Goal: Task Accomplishment & Management: Manage account settings

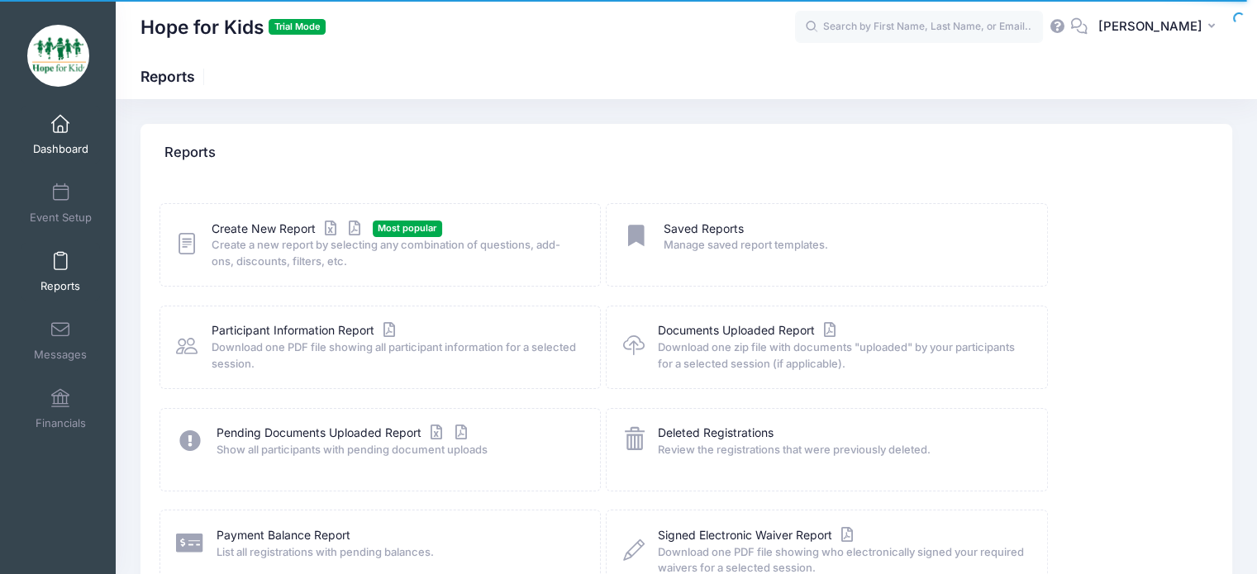
click at [80, 154] on span "Dashboard" at bounding box center [60, 149] width 55 height 14
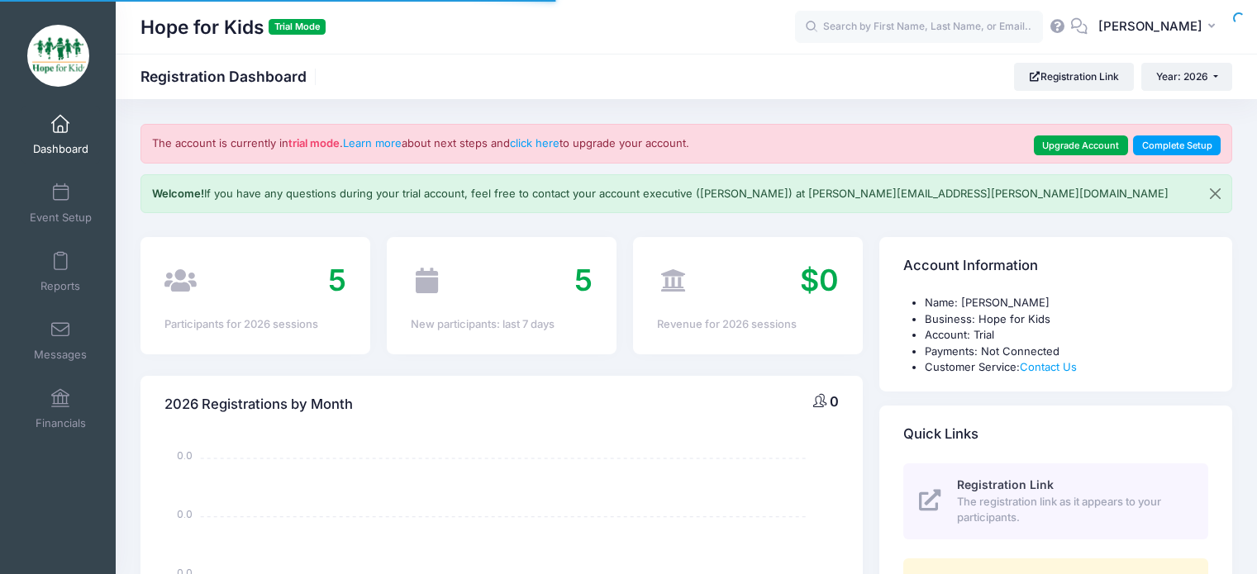
select select
click at [334, 280] on span "5" at bounding box center [337, 280] width 18 height 36
click at [231, 347] on div "5 Participants for 2026 sessions" at bounding box center [255, 295] width 230 height 117
click at [183, 284] on icon at bounding box center [180, 281] width 32 height 26
click at [210, 278] on div "5" at bounding box center [255, 281] width 182 height 45
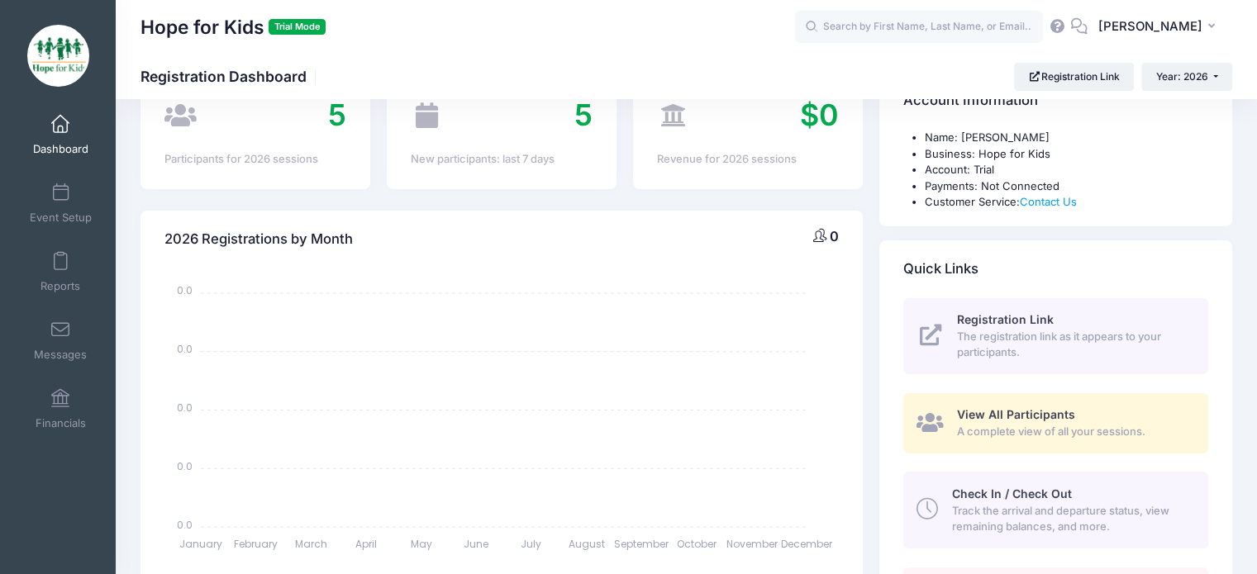
scroll to position [331, 0]
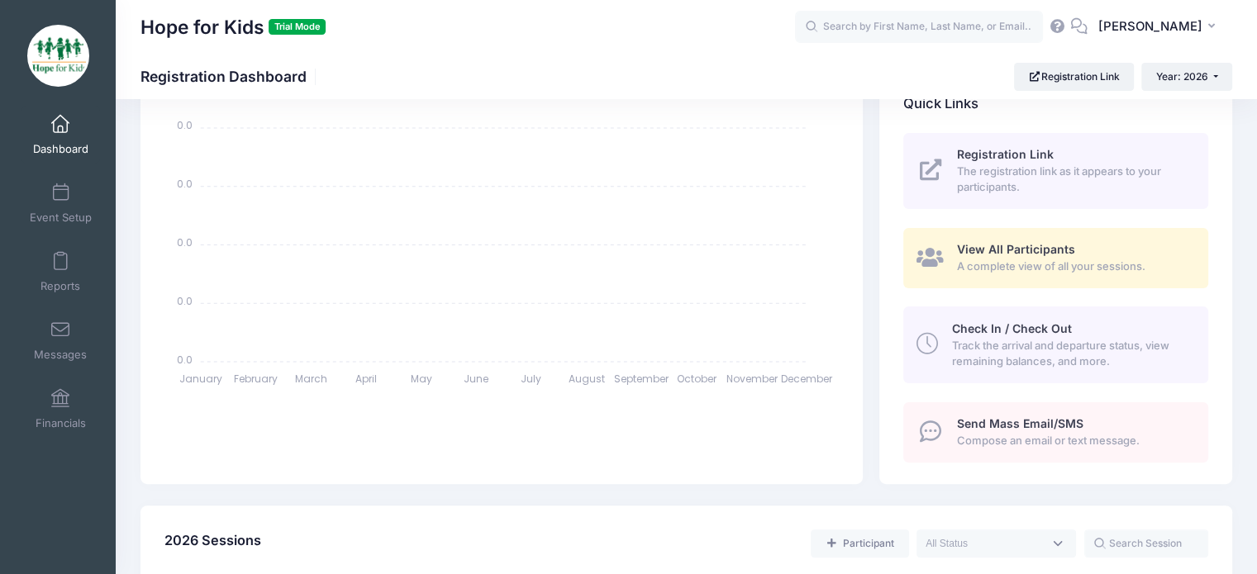
click at [947, 270] on link "View All Participants A complete view of all your sessions." at bounding box center [1055, 258] width 305 height 60
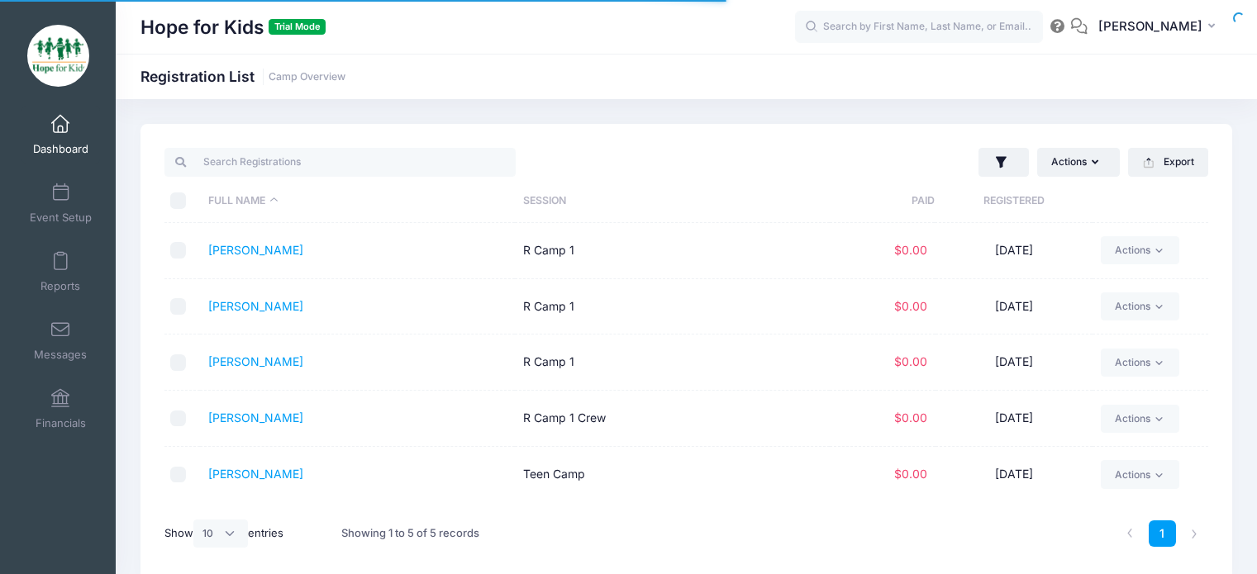
select select "10"
click at [178, 194] on input "\a \a \a \a" at bounding box center [178, 201] width 17 height 17
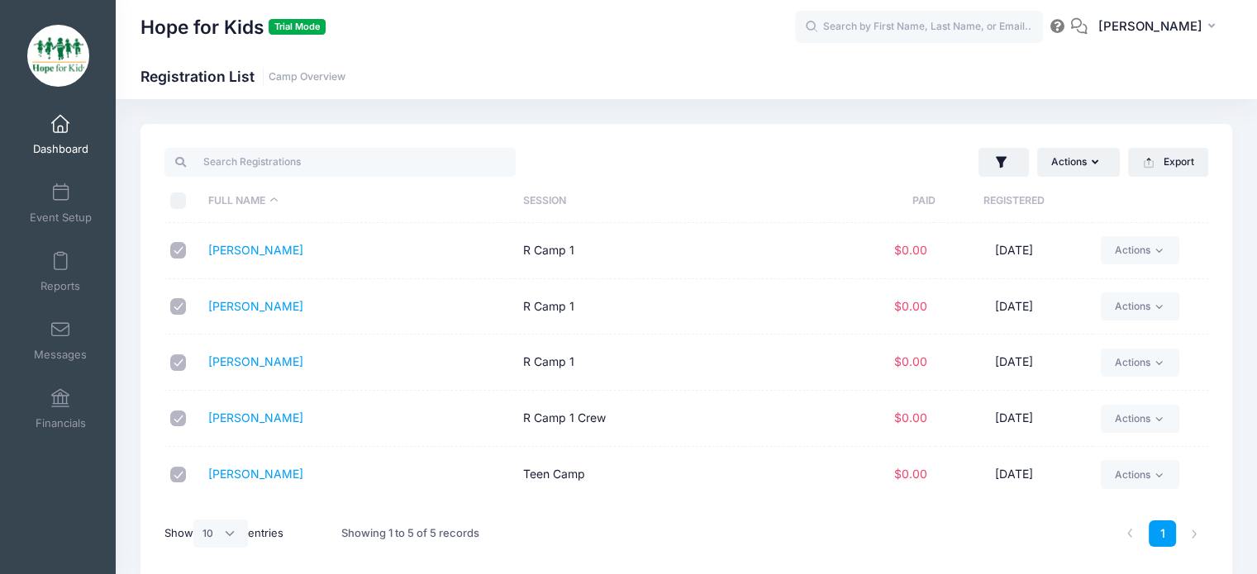
checkbox input "true"
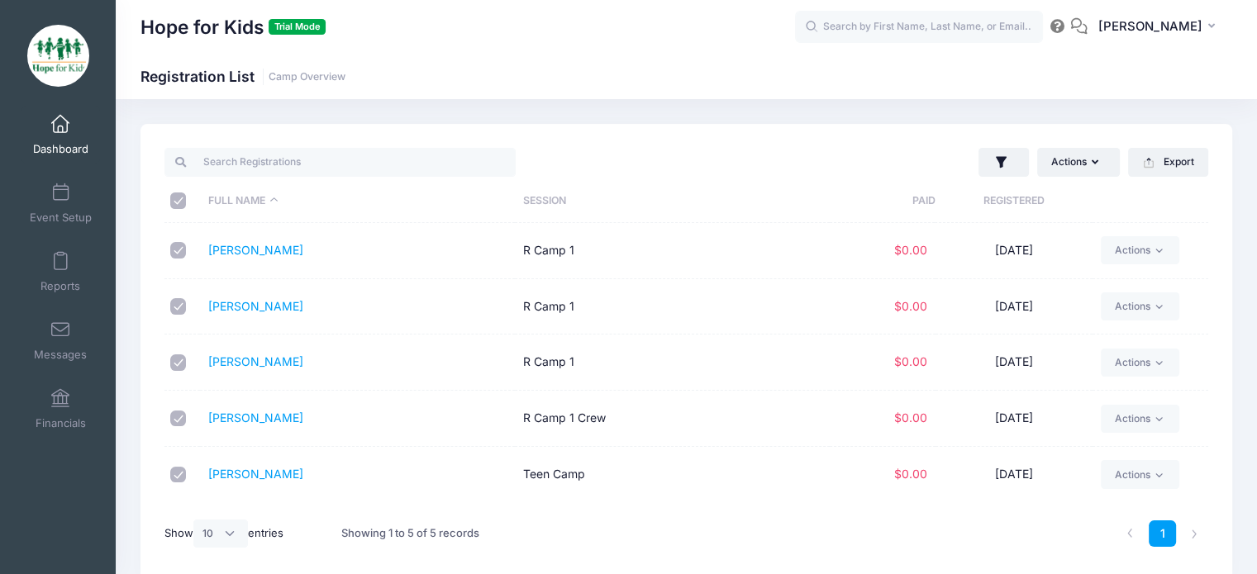
checkbox input "true"
click at [1082, 170] on button "Actions" at bounding box center [1078, 162] width 83 height 28
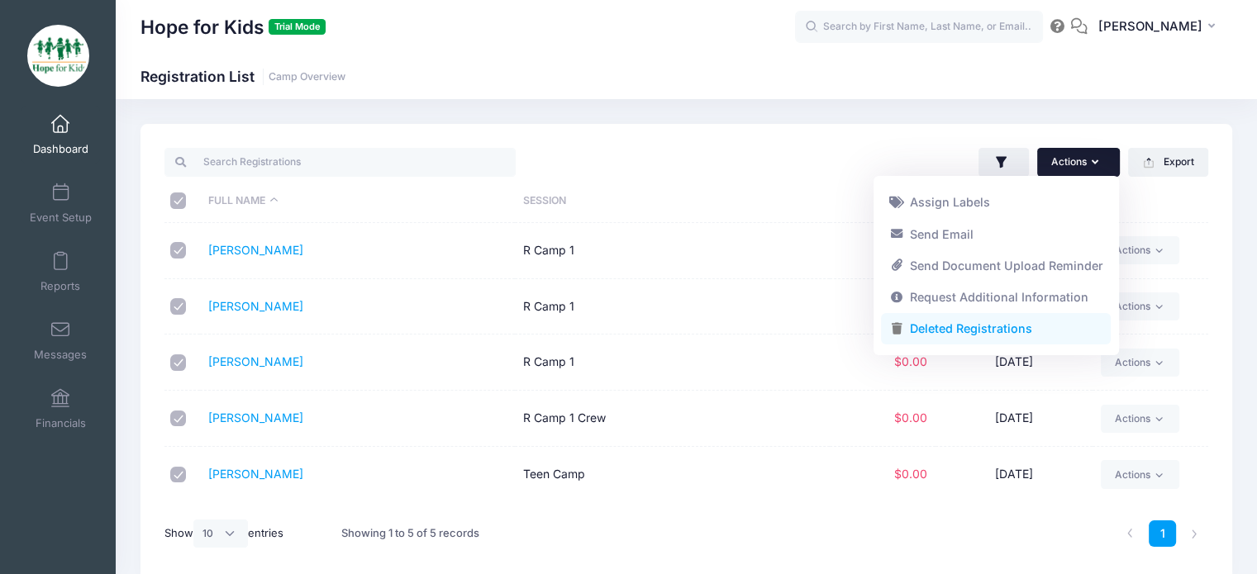
click at [966, 332] on link "Deleted Registrations" at bounding box center [996, 328] width 230 height 31
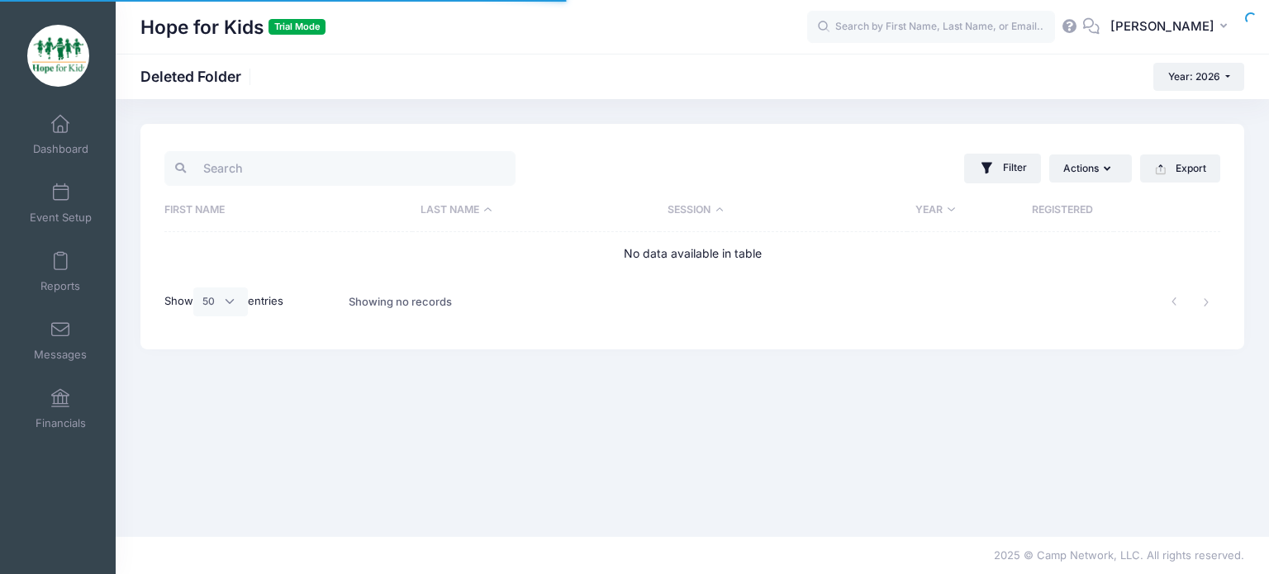
select select "50"
click at [55, 142] on span "Dashboard" at bounding box center [60, 149] width 55 height 14
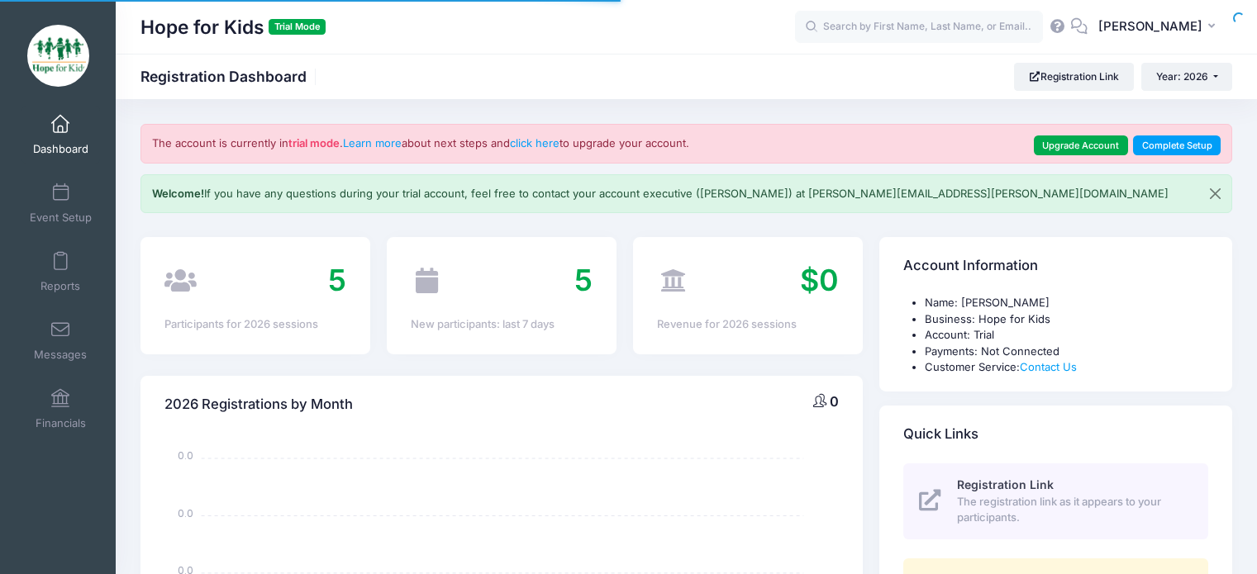
select select
click at [69, 216] on span "Event Setup" at bounding box center [61, 218] width 62 height 14
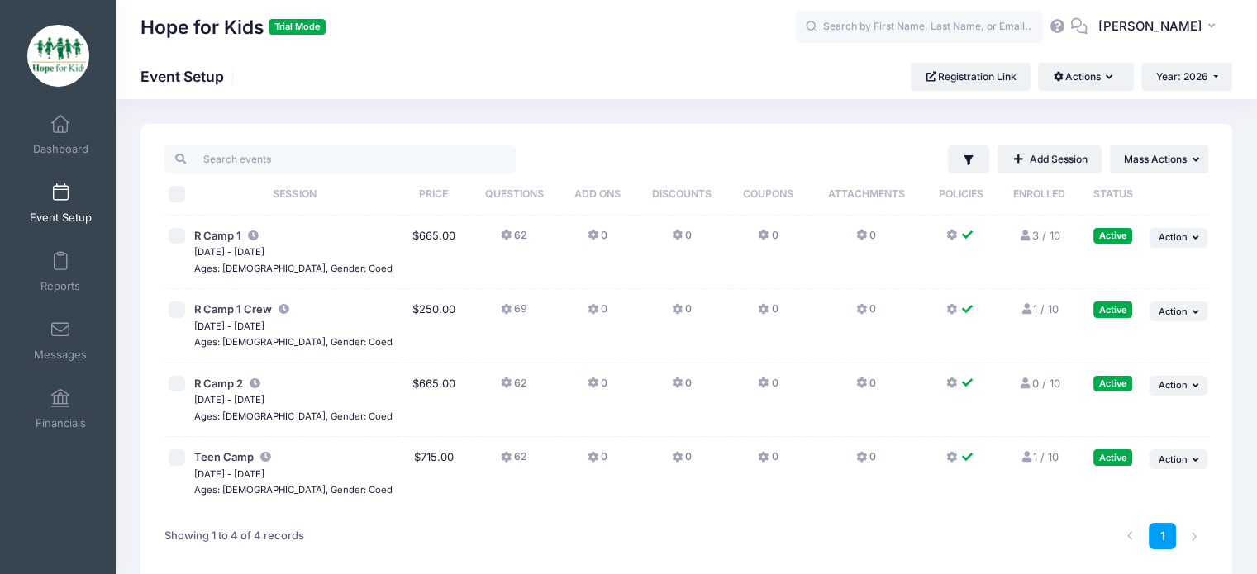
click at [501, 240] on button "62" at bounding box center [514, 240] width 26 height 24
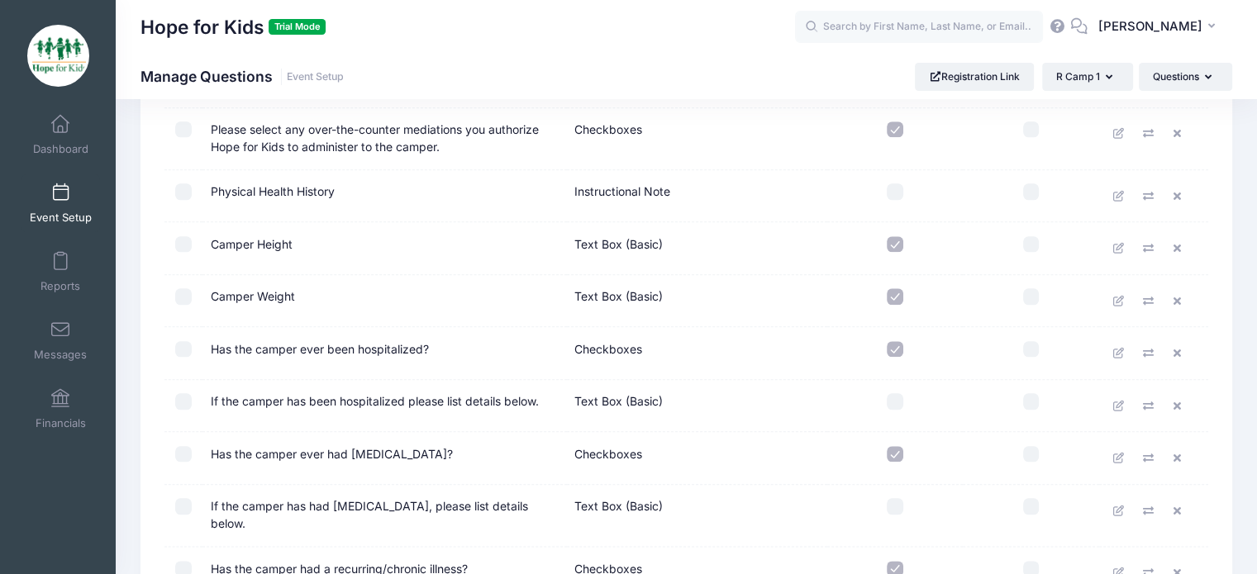
scroll to position [1818, 0]
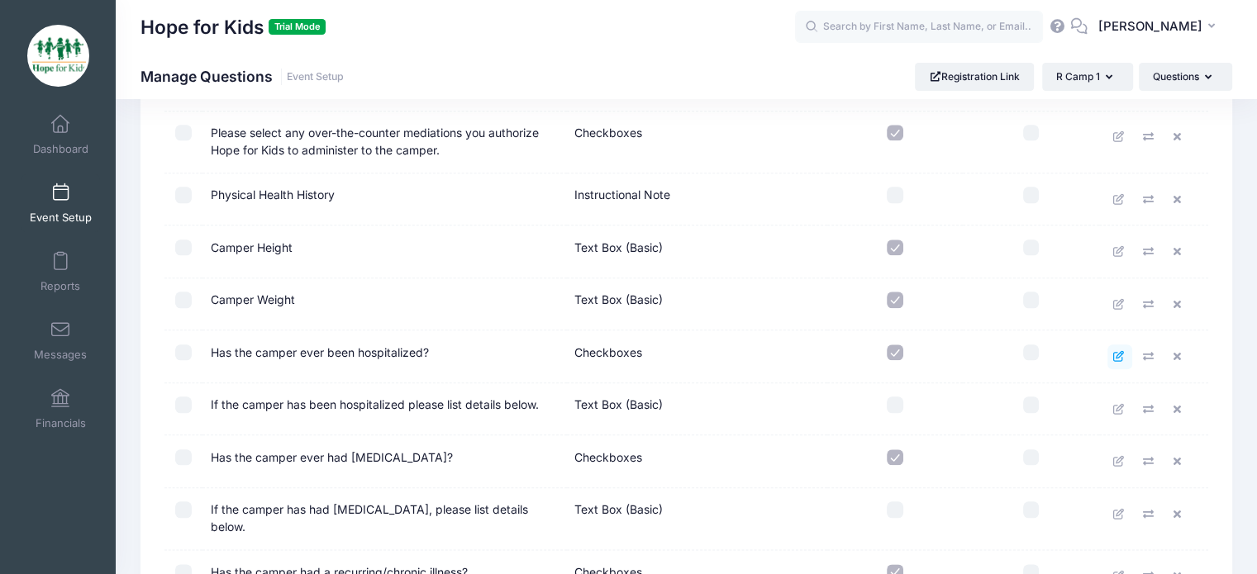
click at [1121, 351] on icon at bounding box center [1118, 356] width 13 height 11
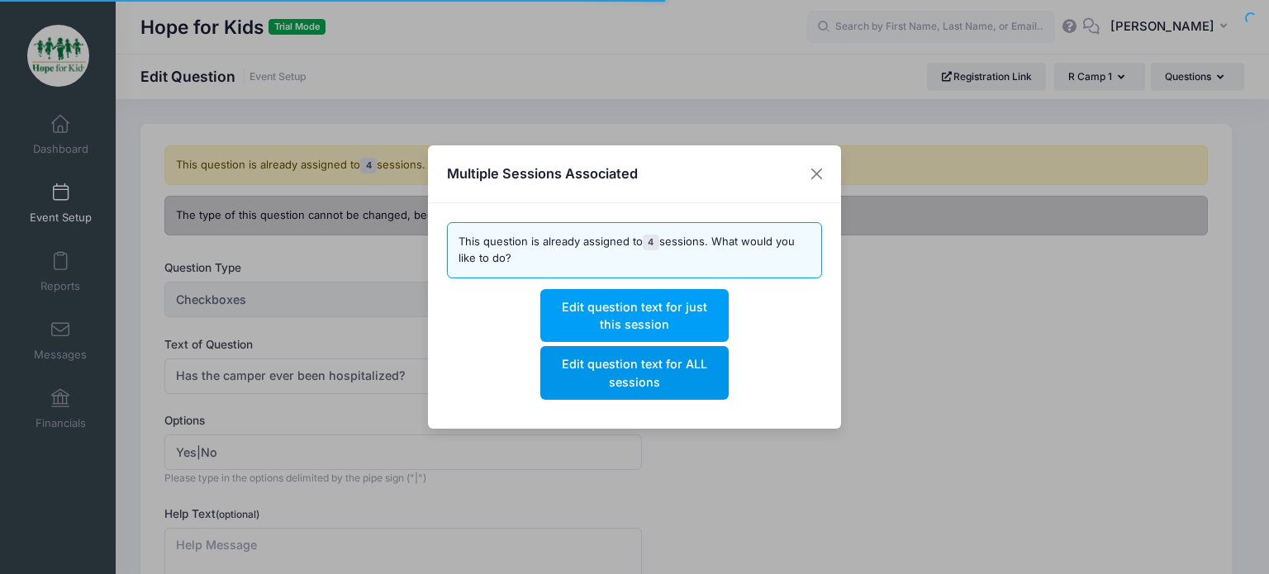
click at [602, 380] on button "Edit question text for ALL sessions" at bounding box center [634, 372] width 188 height 53
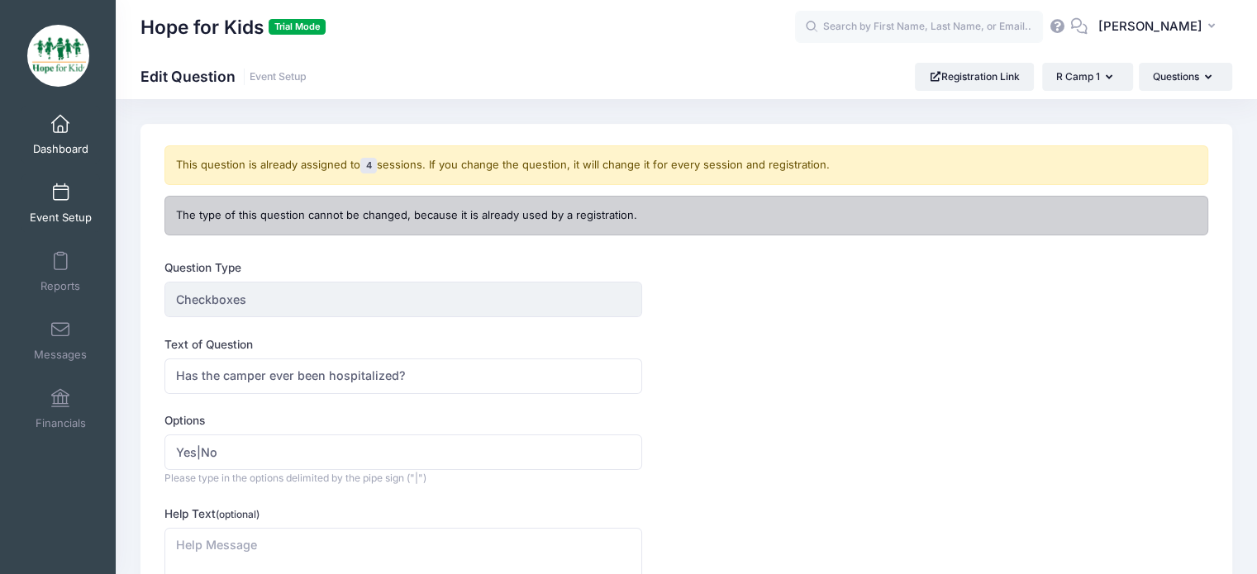
click at [66, 136] on link "Dashboard" at bounding box center [60, 135] width 78 height 58
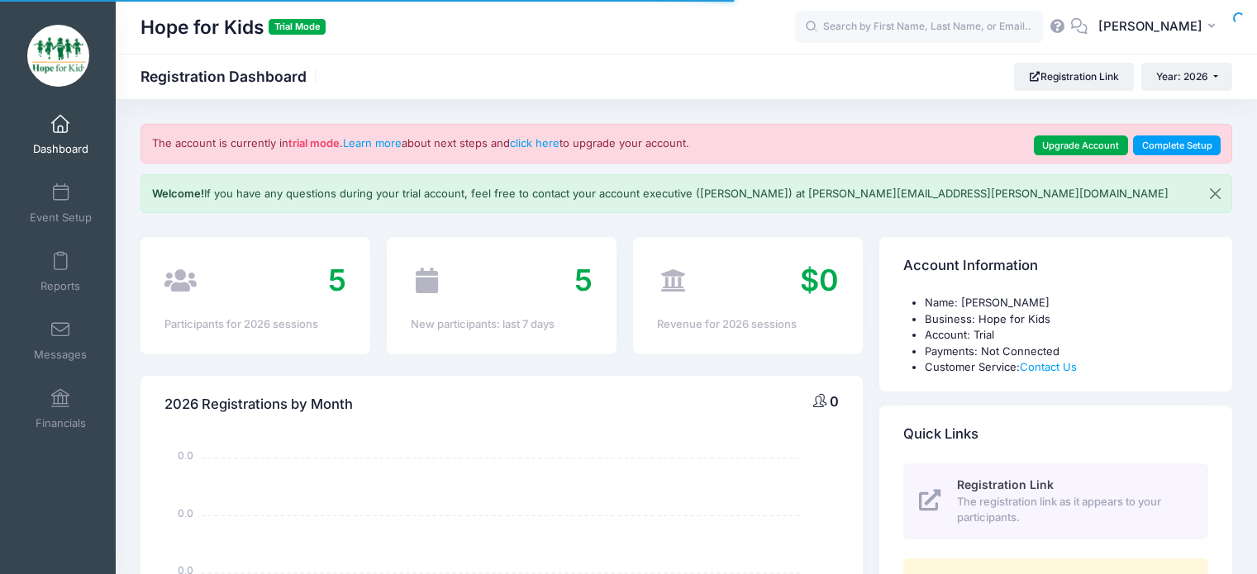
select select
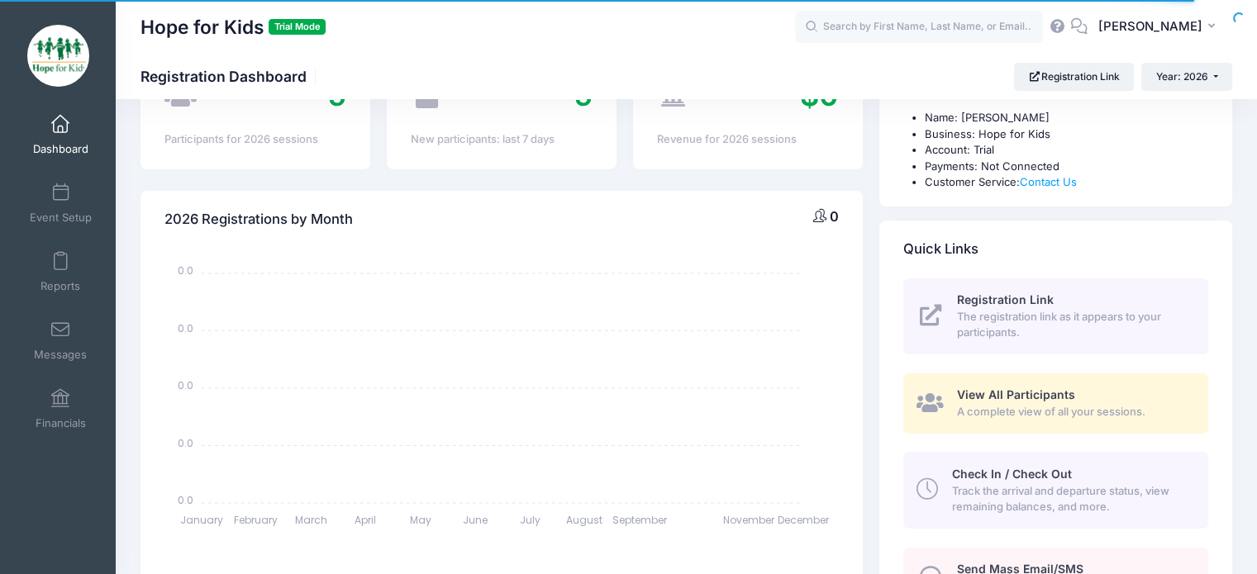
scroll to position [413, 0]
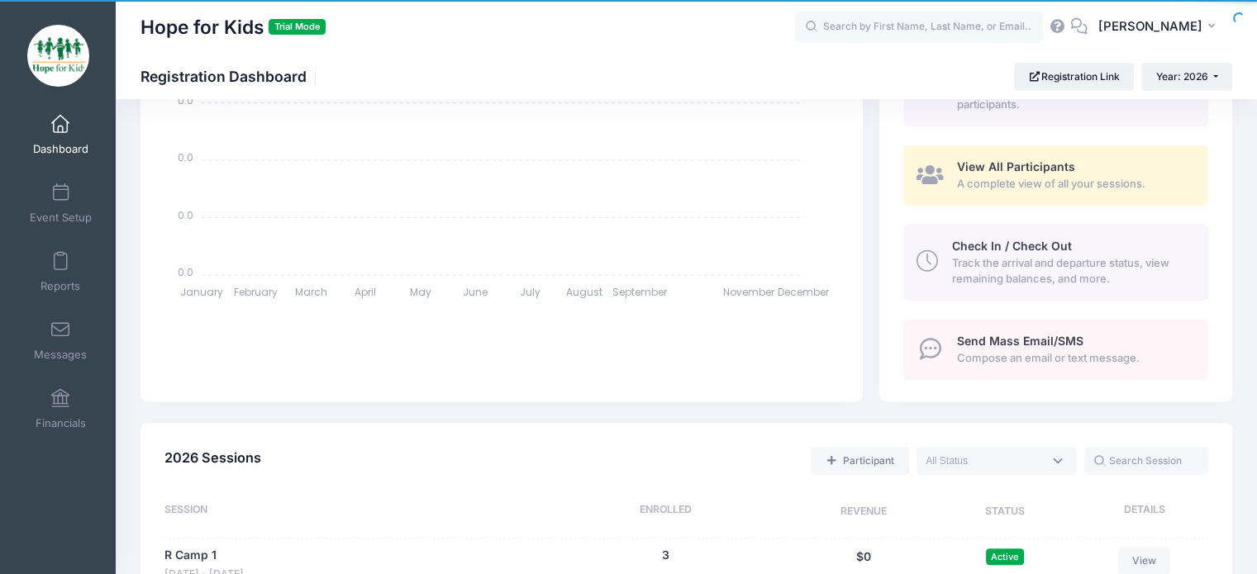
click at [1016, 168] on span "View All Participants" at bounding box center [1016, 166] width 118 height 14
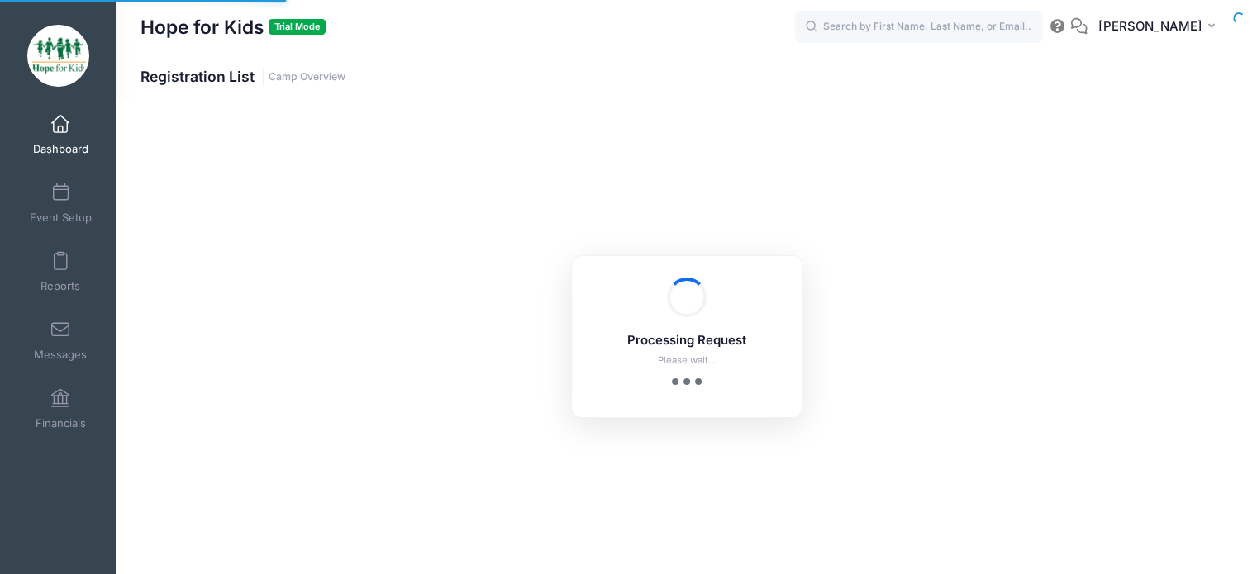
select select "10"
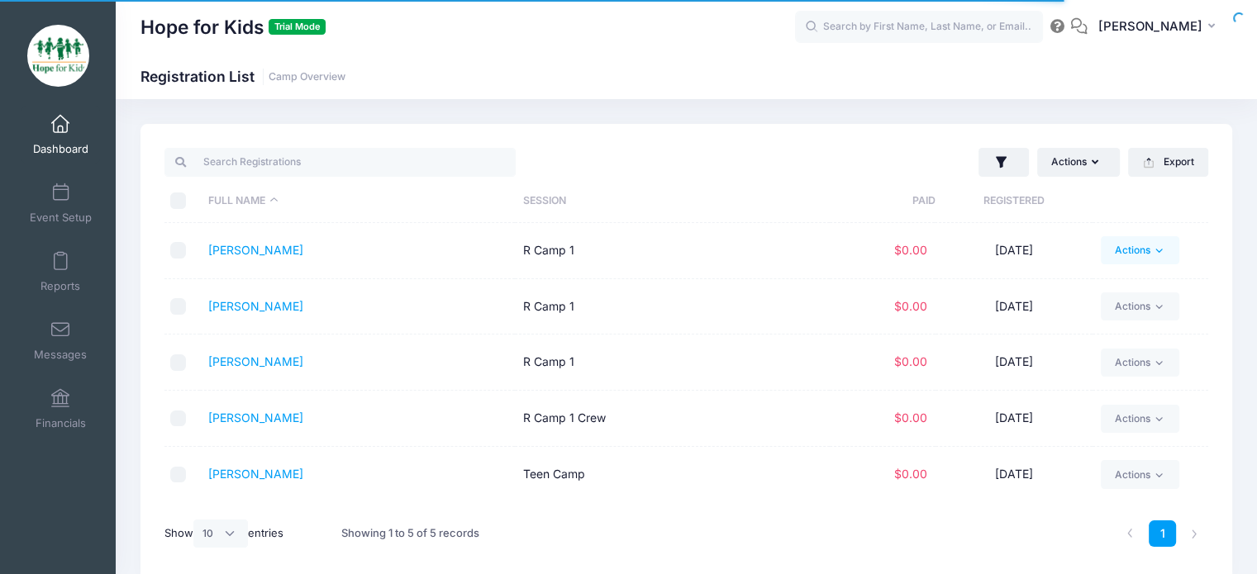
click at [1149, 260] on link "Actions" at bounding box center [1140, 250] width 78 height 28
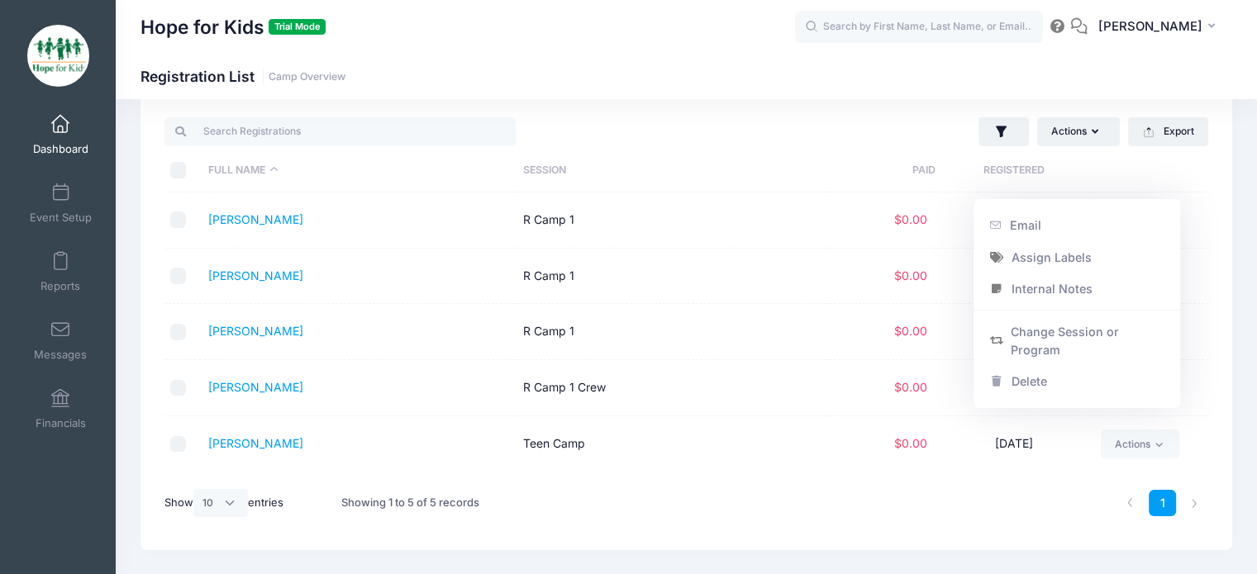
scroll to position [69, 0]
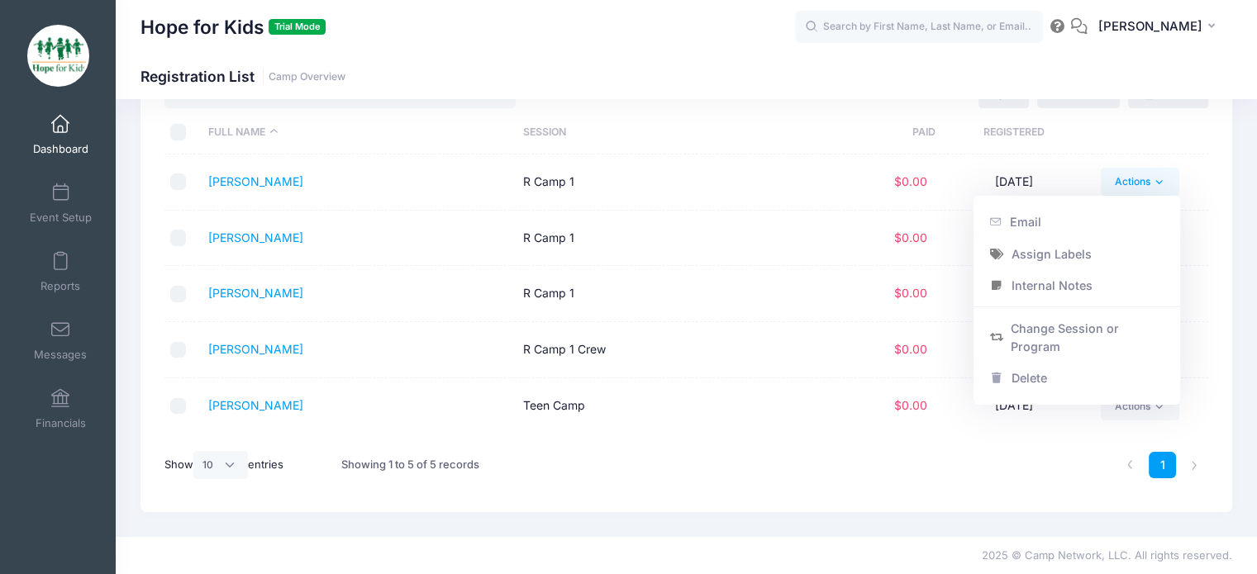
click at [549, 468] on div "Showing 1 to 5 of 5 records" at bounding box center [465, 466] width 265 height 52
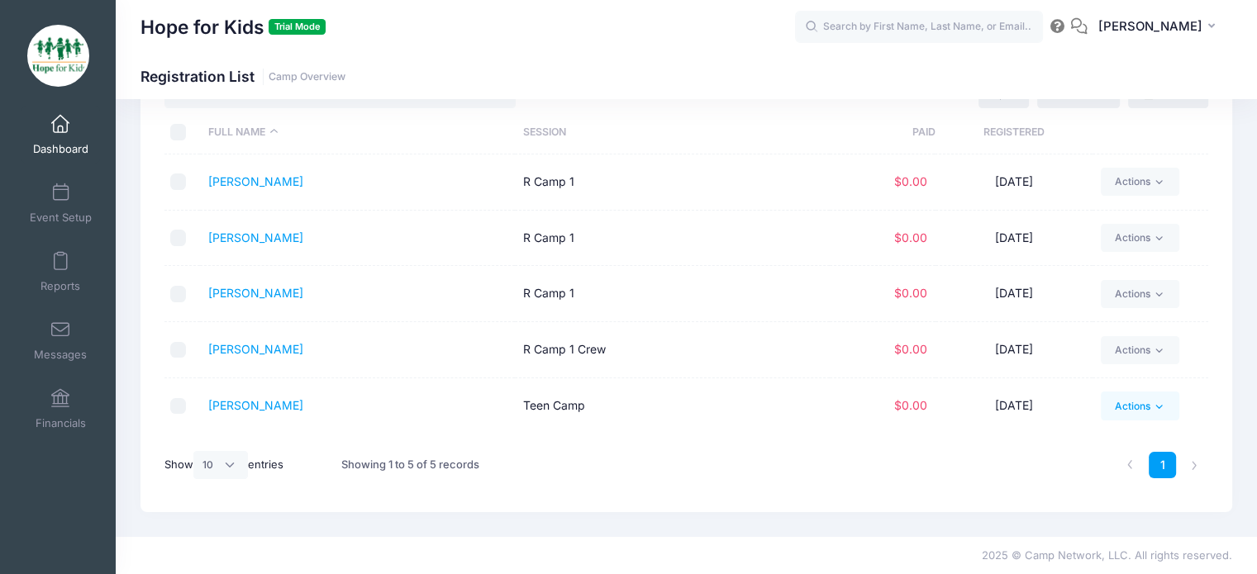
click at [1133, 402] on link "Actions" at bounding box center [1140, 406] width 78 height 28
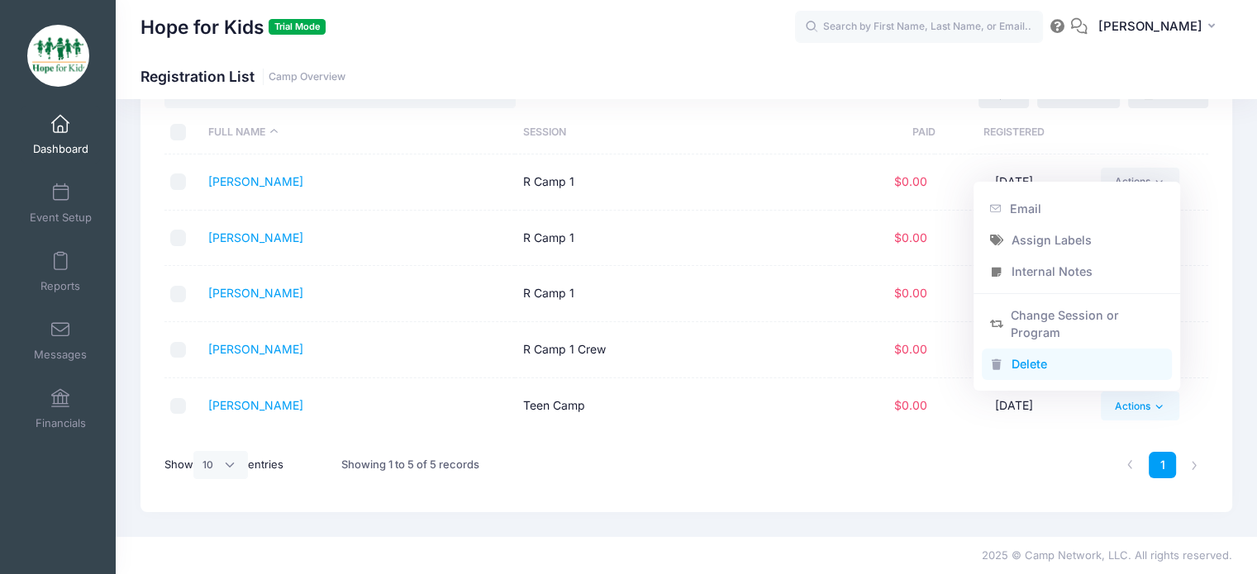
click at [1002, 362] on link "Delete" at bounding box center [1077, 364] width 191 height 31
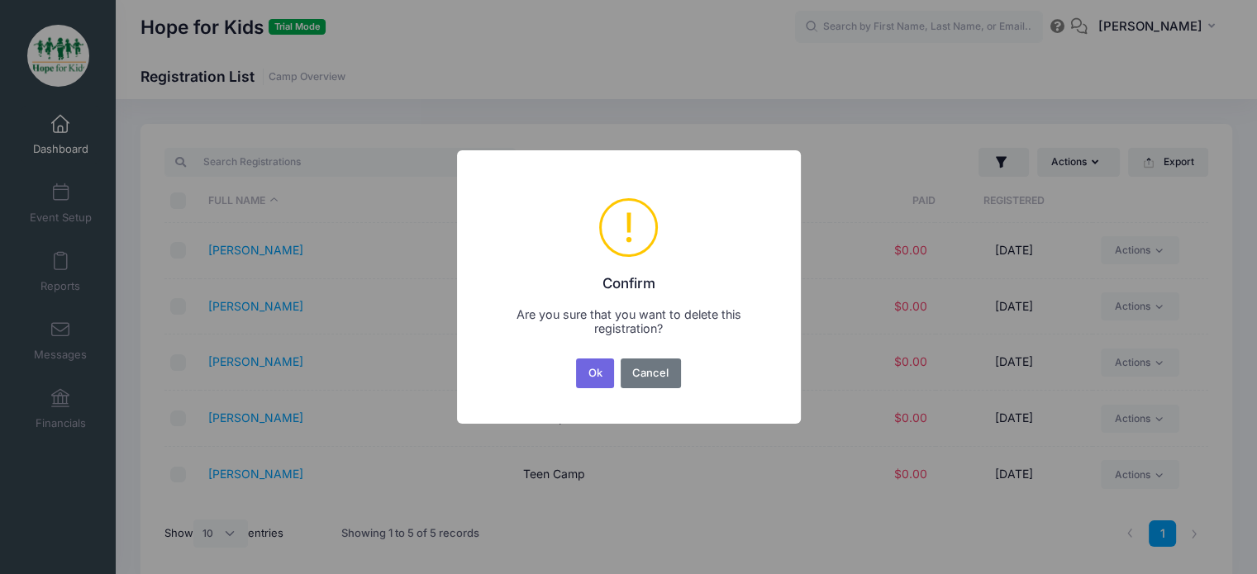
click at [615, 375] on div "Ok No Cancel" at bounding box center [628, 373] width 111 height 36
click at [601, 377] on button "Ok" at bounding box center [595, 374] width 38 height 30
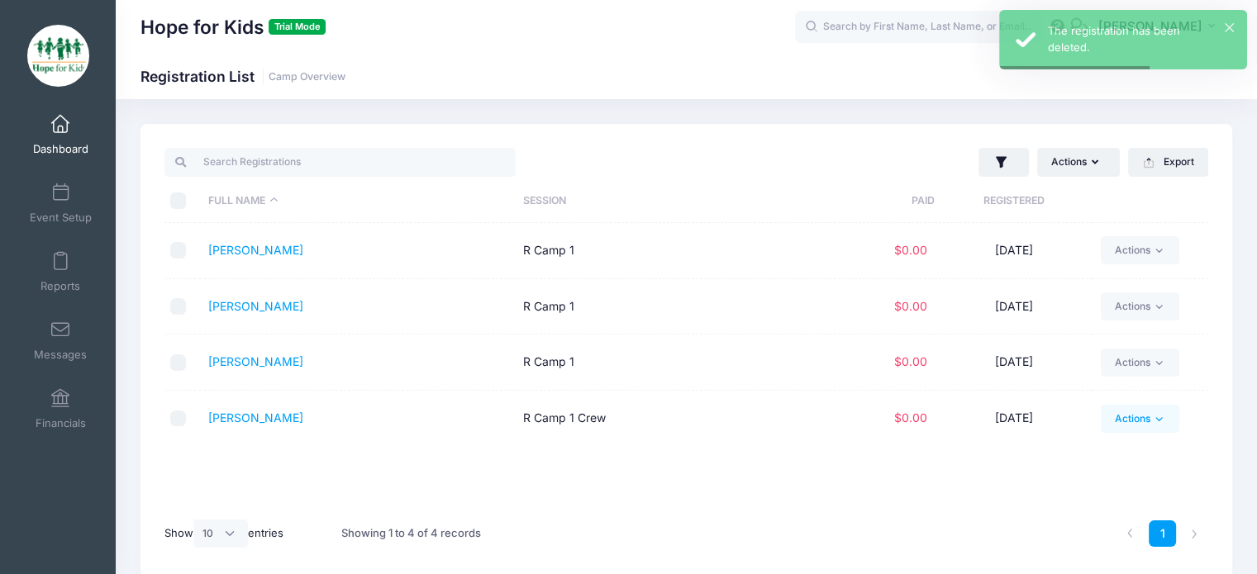
click at [1150, 416] on link "Actions" at bounding box center [1140, 419] width 78 height 28
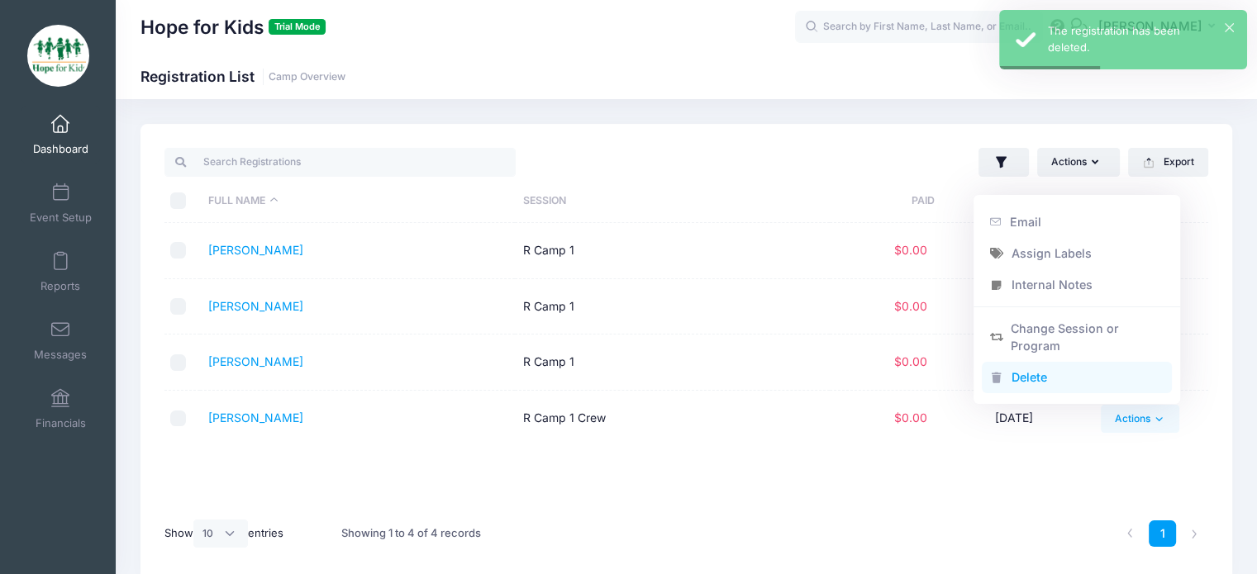
click at [1035, 373] on link "Delete" at bounding box center [1077, 377] width 191 height 31
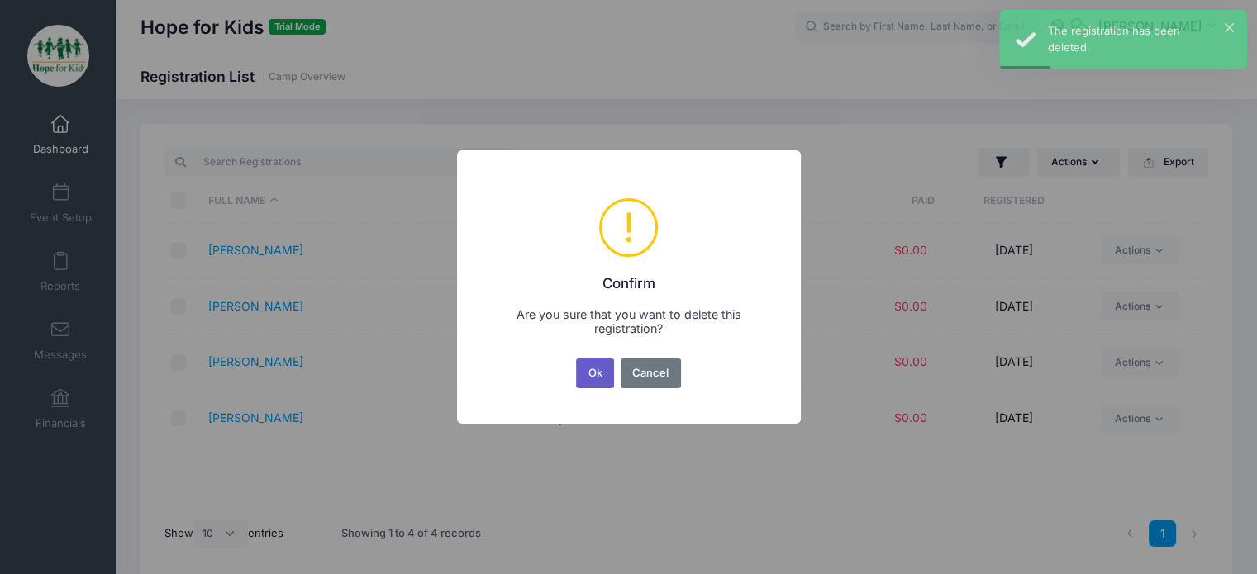
click at [611, 365] on button "Ok" at bounding box center [595, 374] width 38 height 30
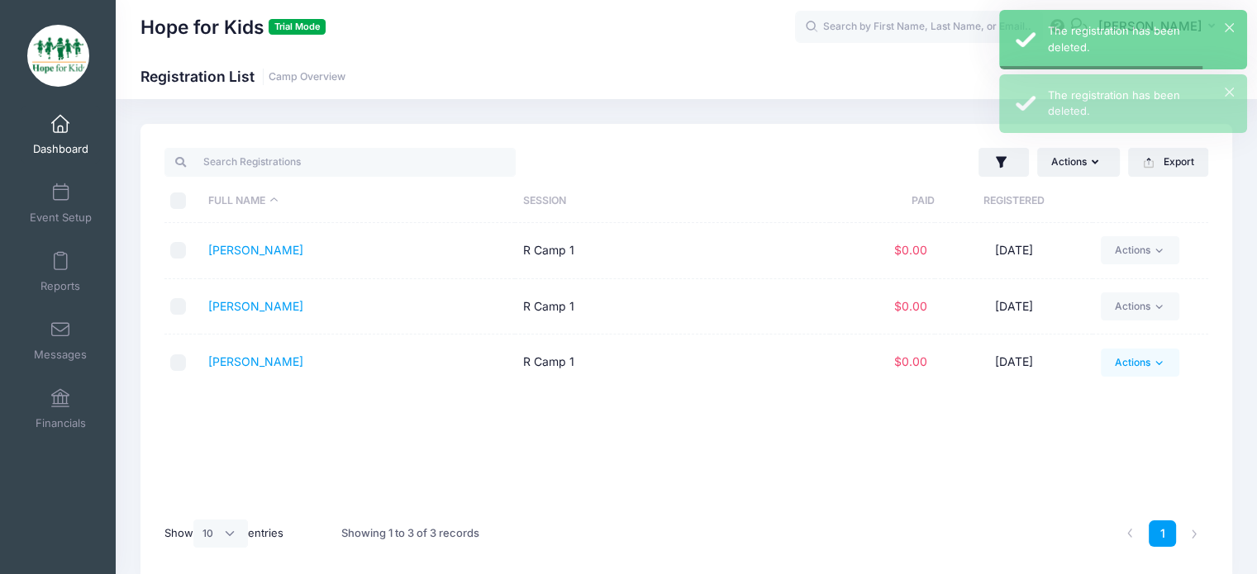
click at [1130, 372] on link "Actions" at bounding box center [1140, 363] width 78 height 28
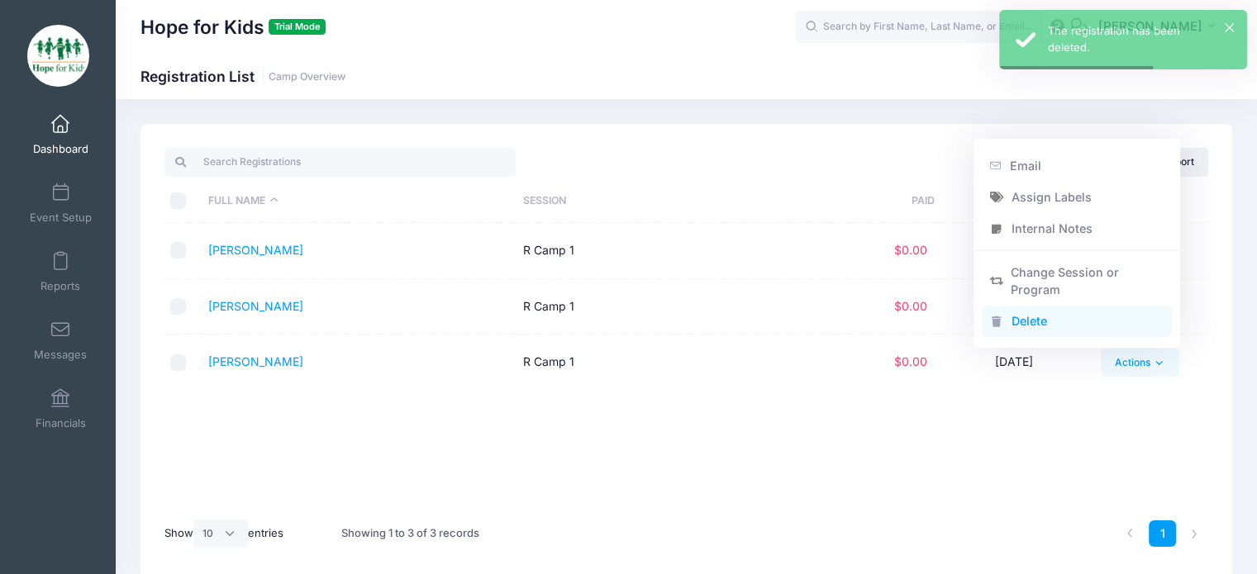
click at [1025, 322] on link "Delete" at bounding box center [1077, 321] width 191 height 31
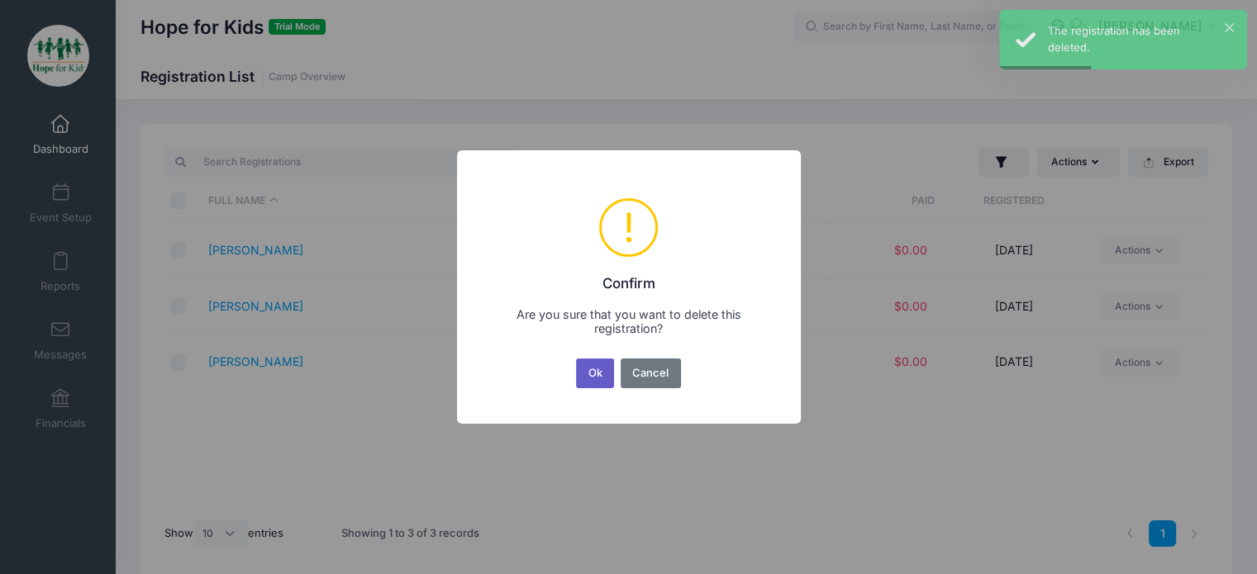
click at [585, 378] on button "Ok" at bounding box center [595, 374] width 38 height 30
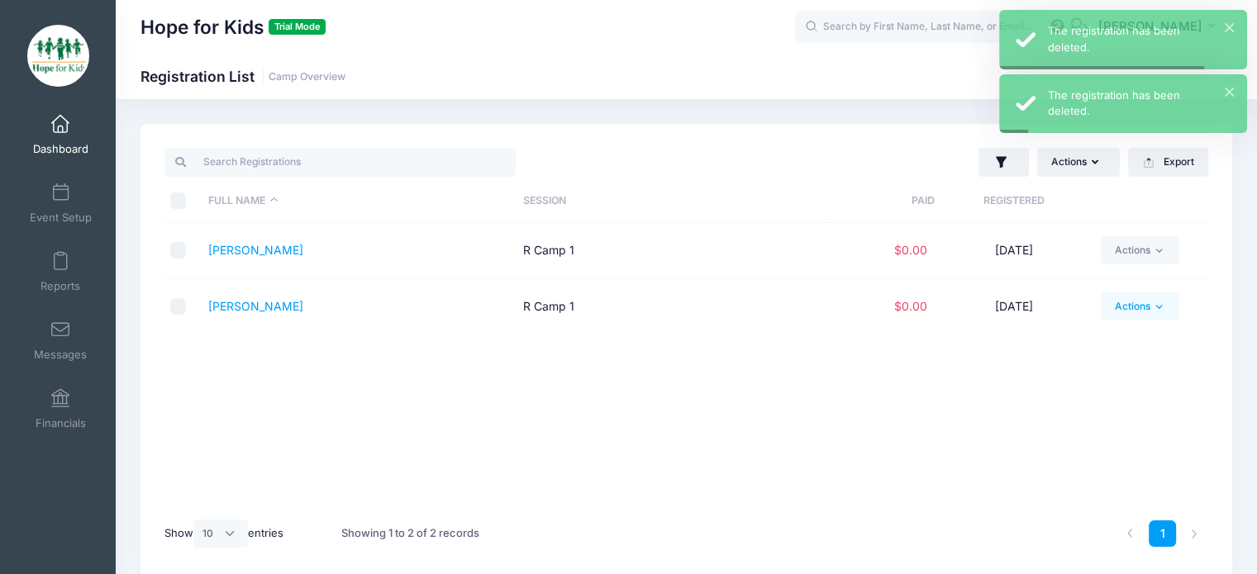
click at [1143, 303] on link "Actions" at bounding box center [1140, 307] width 78 height 28
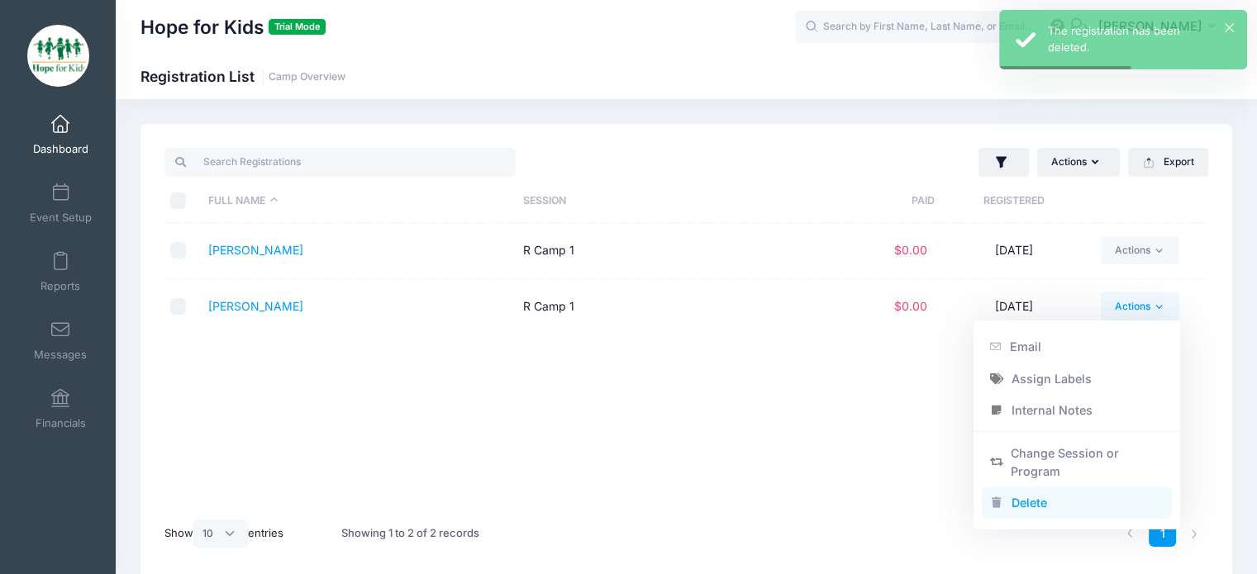
click at [1025, 495] on link "Delete" at bounding box center [1077, 503] width 191 height 31
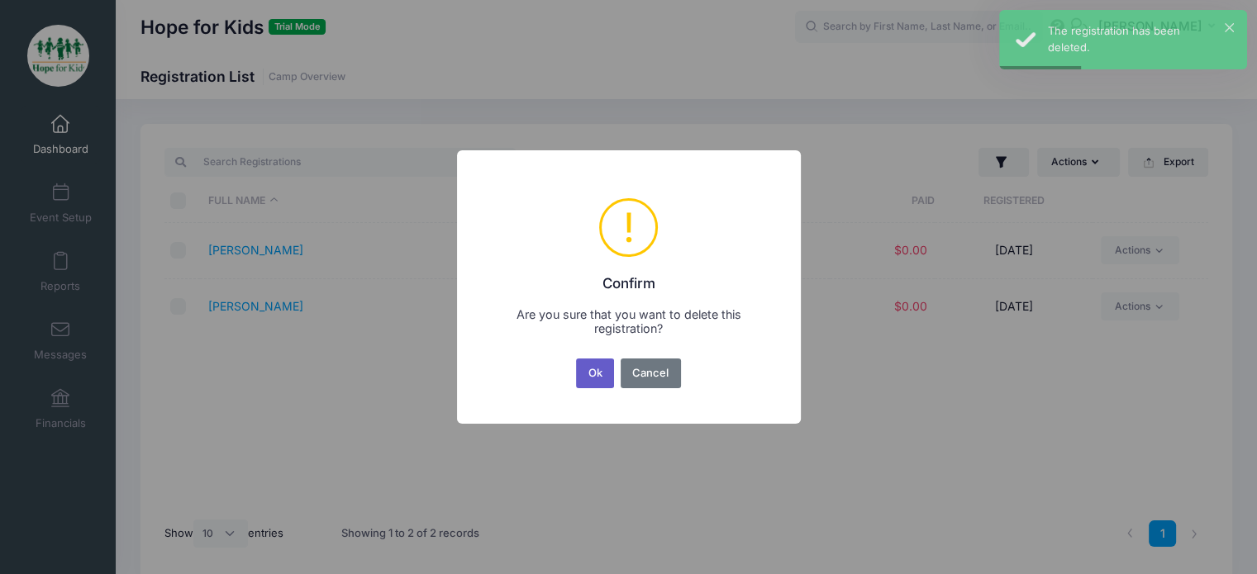
click at [588, 372] on button "Ok" at bounding box center [595, 374] width 38 height 30
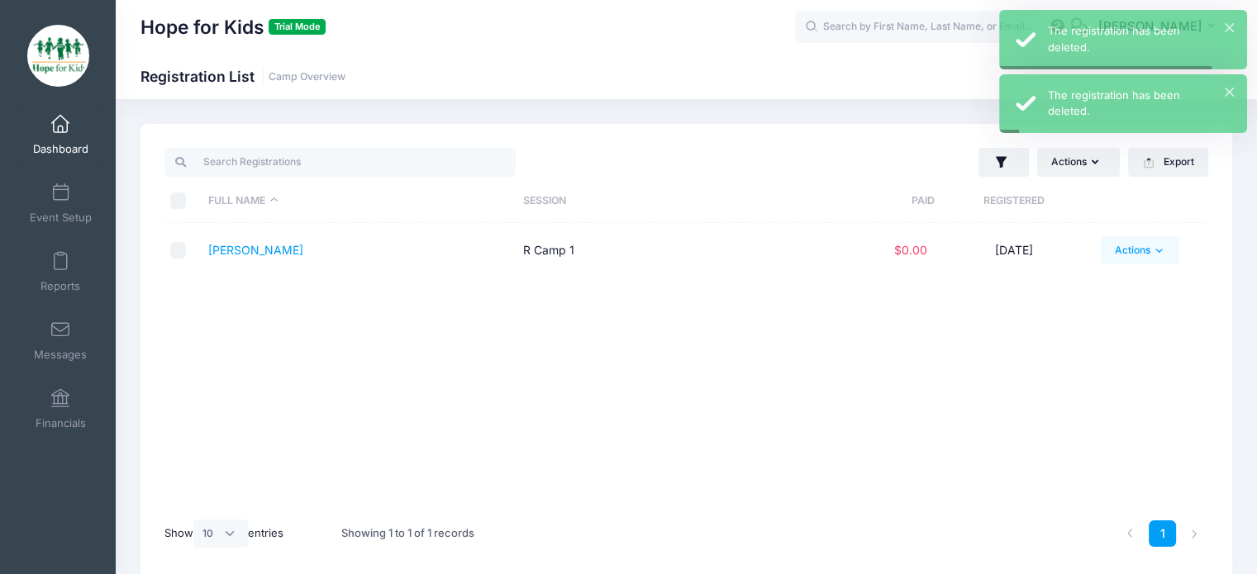
click at [1158, 257] on link "Actions" at bounding box center [1140, 250] width 78 height 28
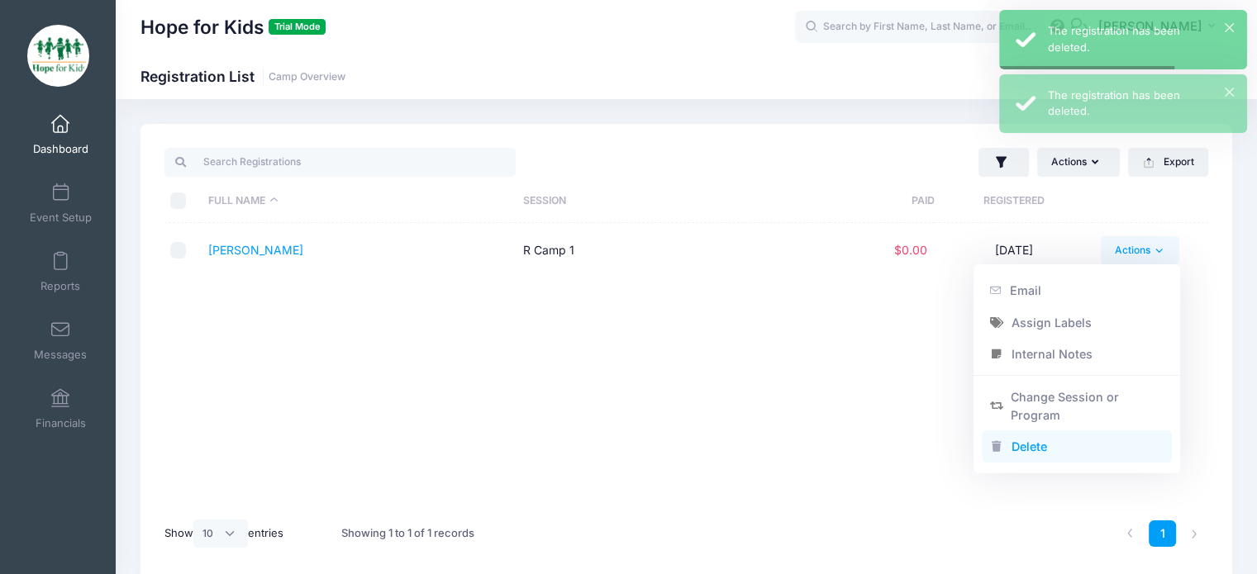
click at [1020, 453] on link "Delete" at bounding box center [1077, 446] width 191 height 31
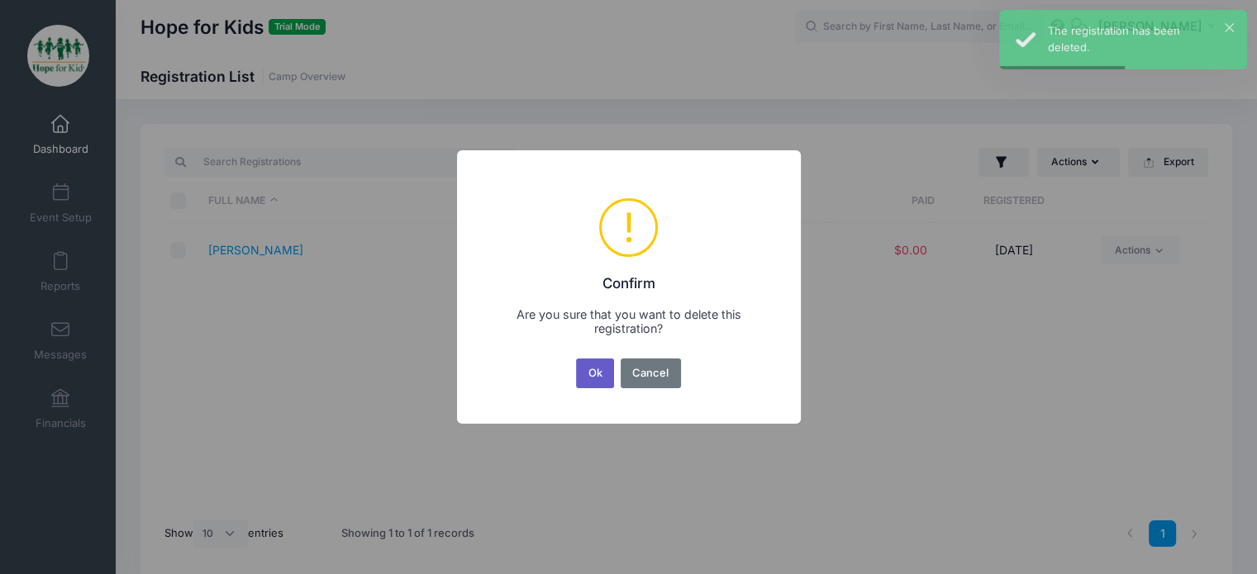
drag, startPoint x: 578, startPoint y: 393, endPoint x: 596, endPoint y: 383, distance: 20.4
click at [584, 392] on div "× ! Confirm Are you sure that you want to delete this registration? Ok No Cancel" at bounding box center [629, 287] width 344 height 274
click at [596, 383] on button "Ok" at bounding box center [595, 374] width 38 height 30
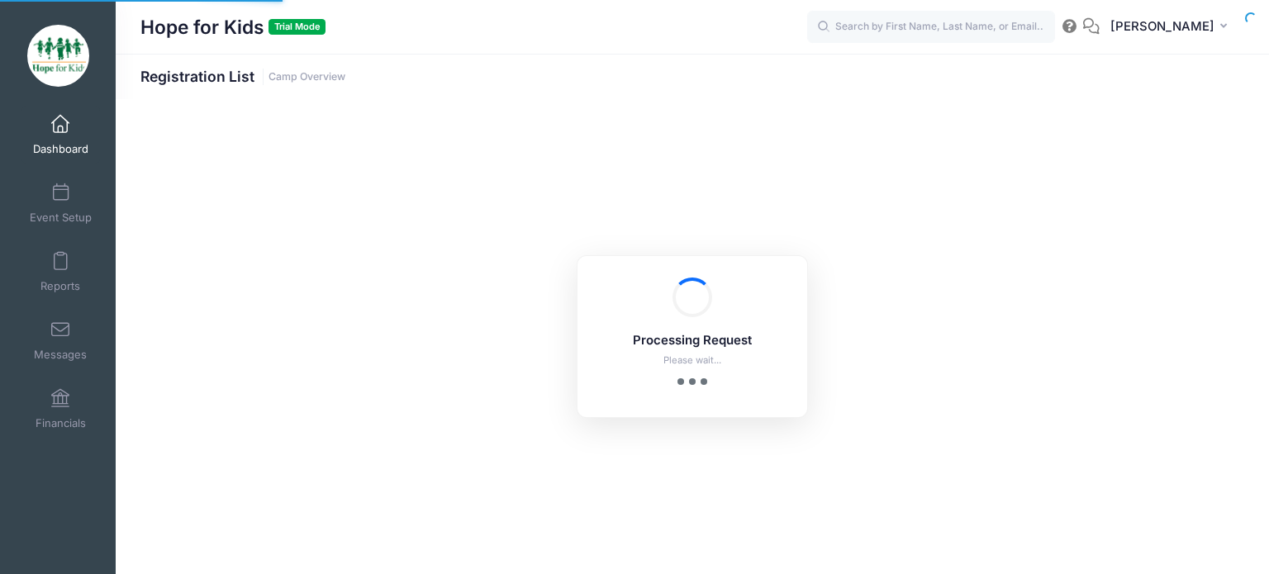
select select "10"
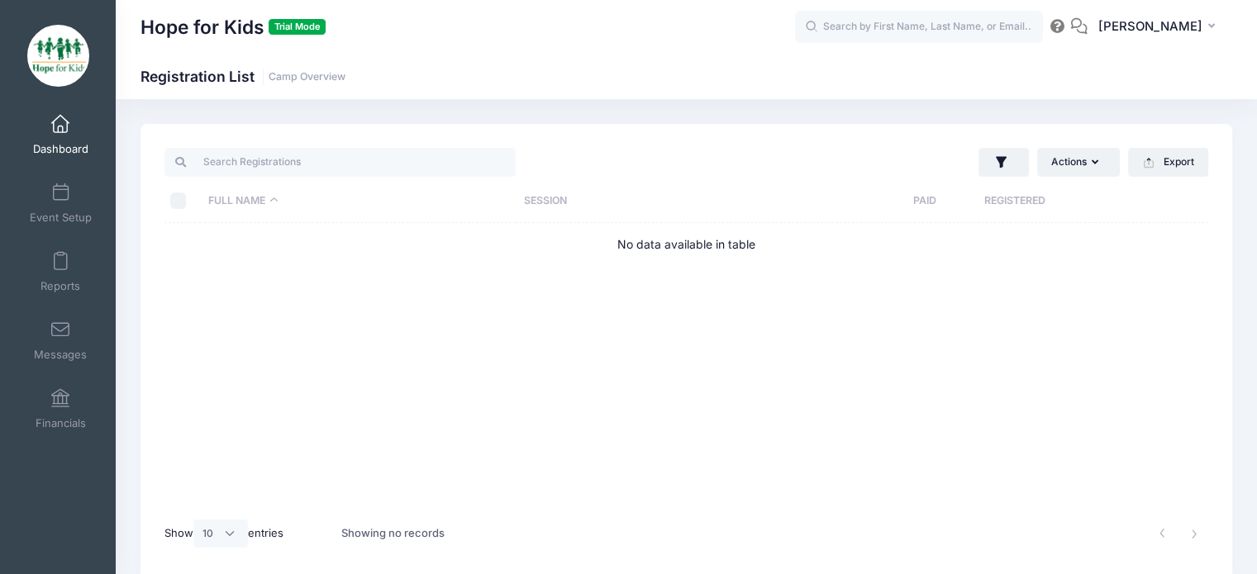
click at [76, 158] on link "Dashboard" at bounding box center [60, 135] width 78 height 58
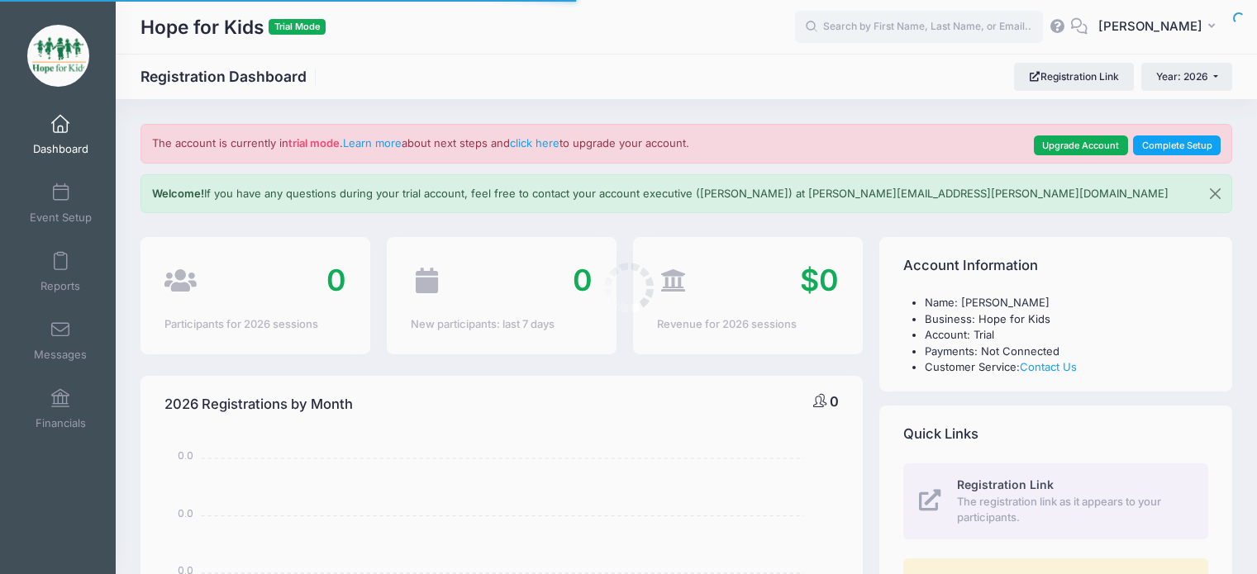
select select
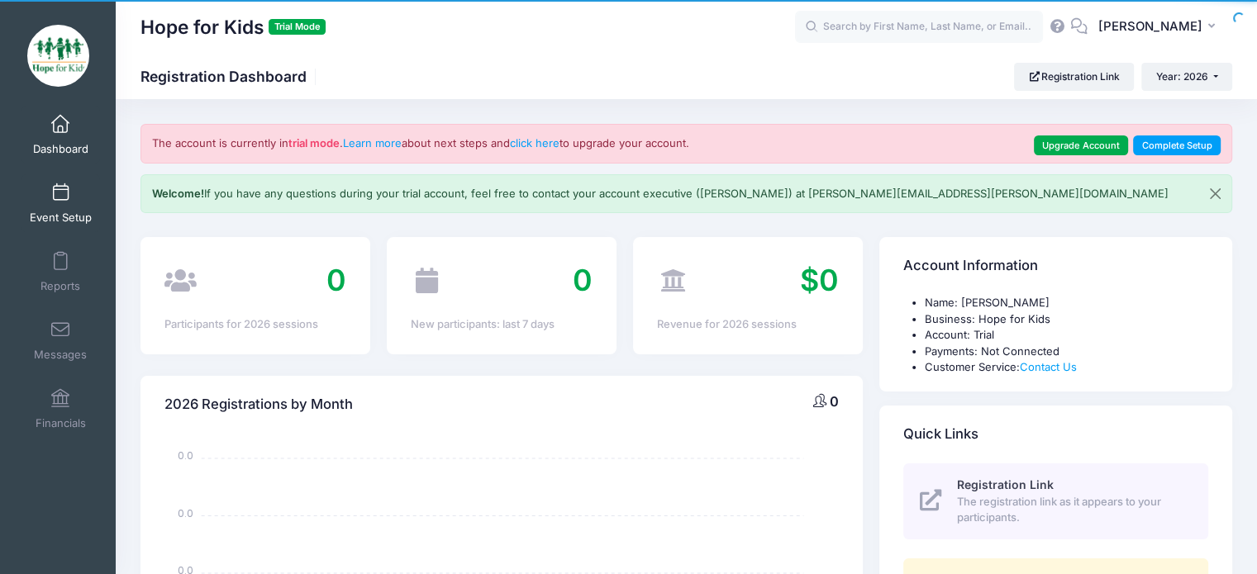
click at [37, 202] on link "Event Setup" at bounding box center [60, 203] width 78 height 58
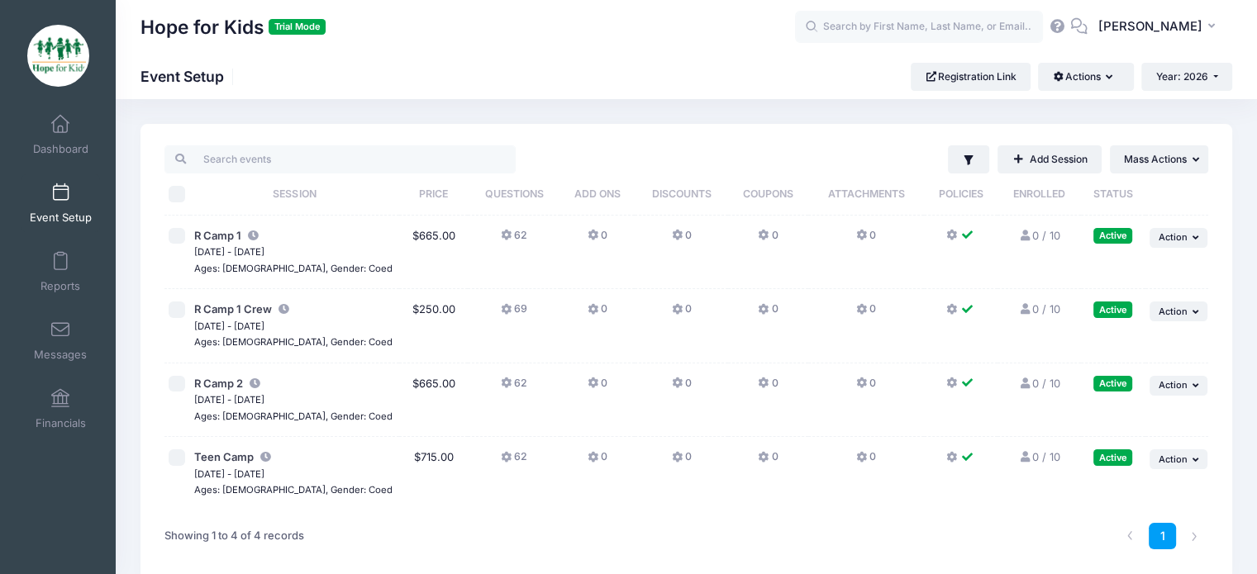
click at [501, 235] on icon at bounding box center [507, 235] width 13 height 0
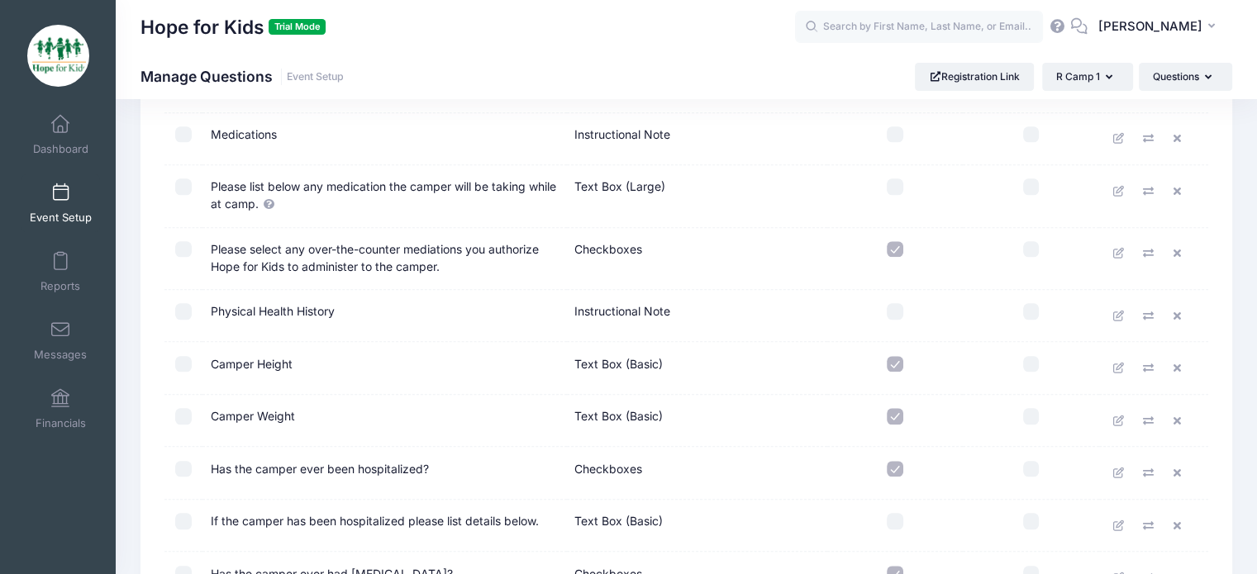
scroll to position [1818, 0]
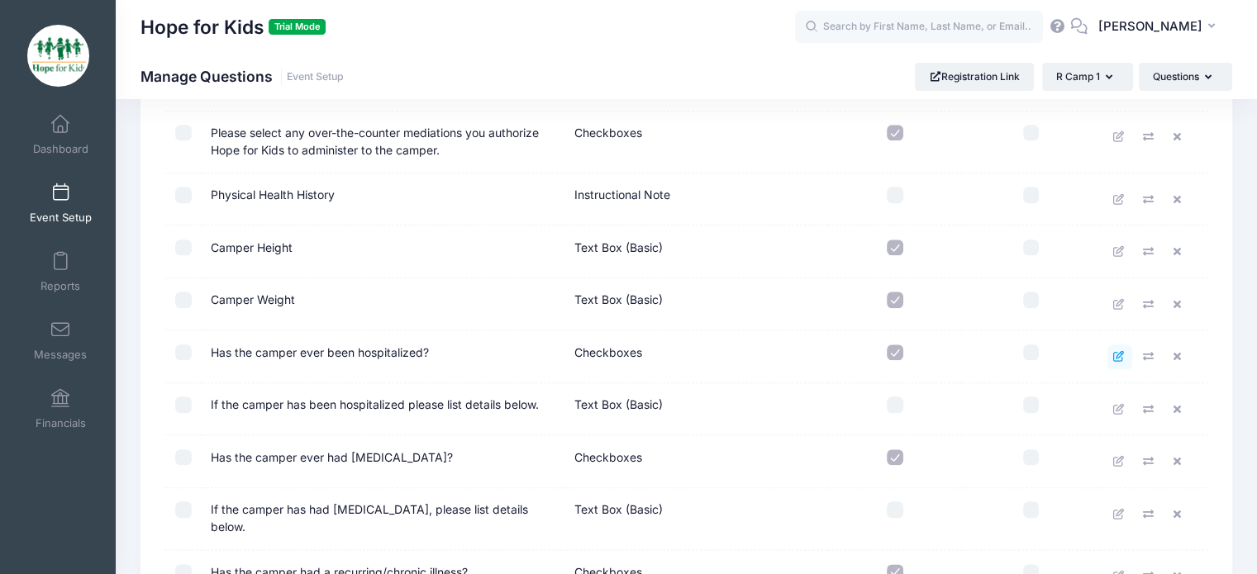
click at [1114, 351] on icon at bounding box center [1118, 356] width 13 height 11
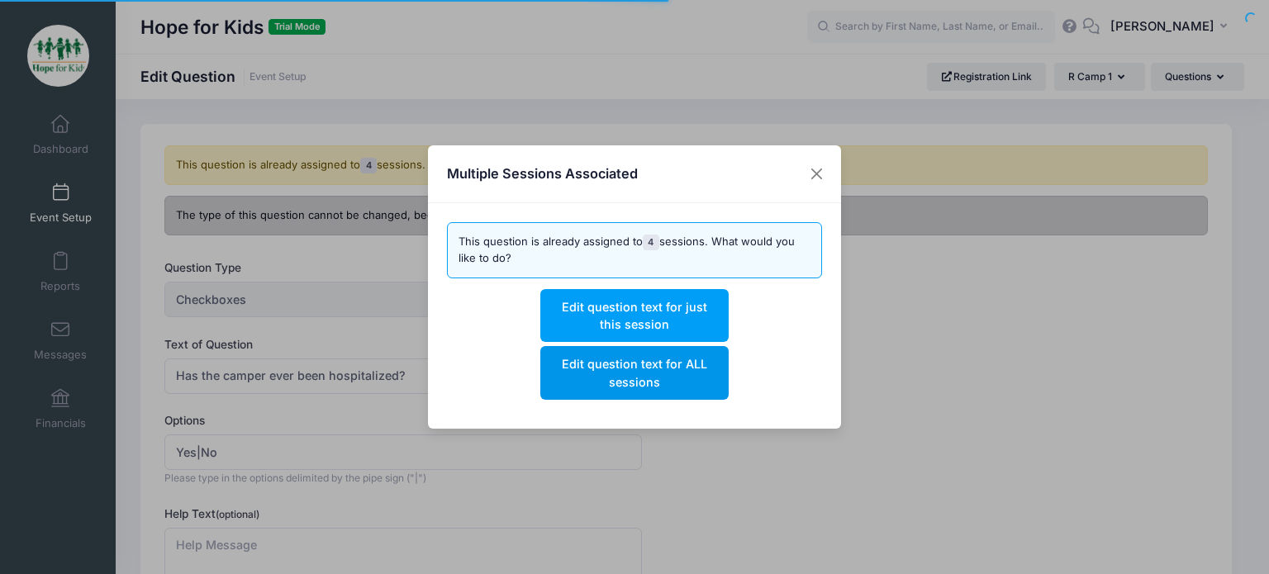
click at [621, 373] on button "Edit question text for ALL sessions" at bounding box center [634, 372] width 188 height 53
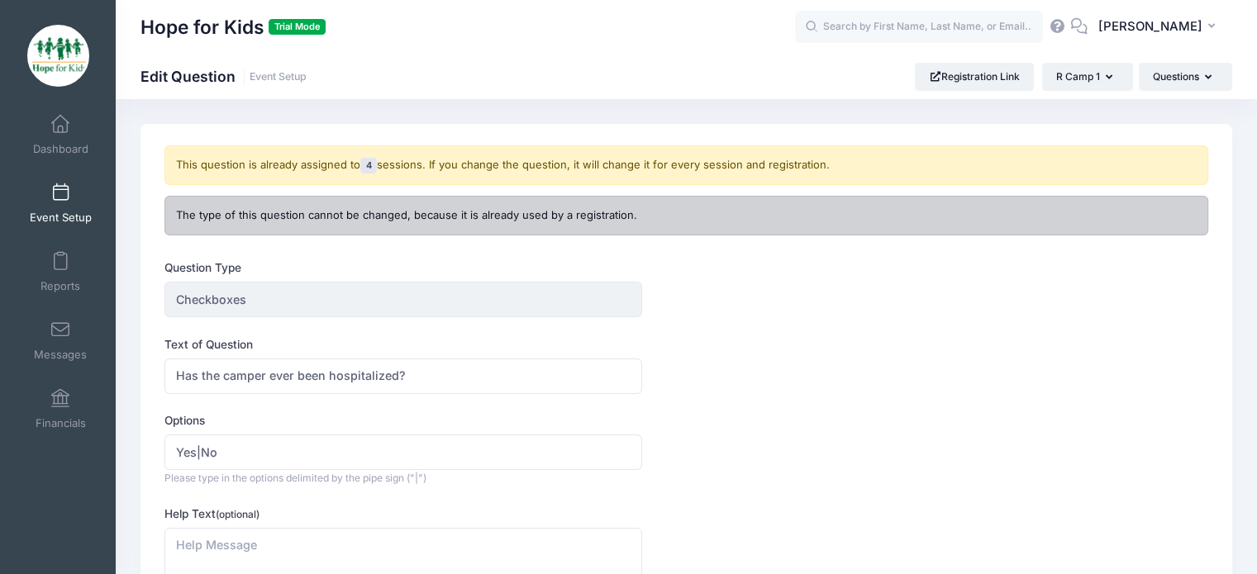
click at [38, 198] on link "Event Setup" at bounding box center [60, 203] width 78 height 58
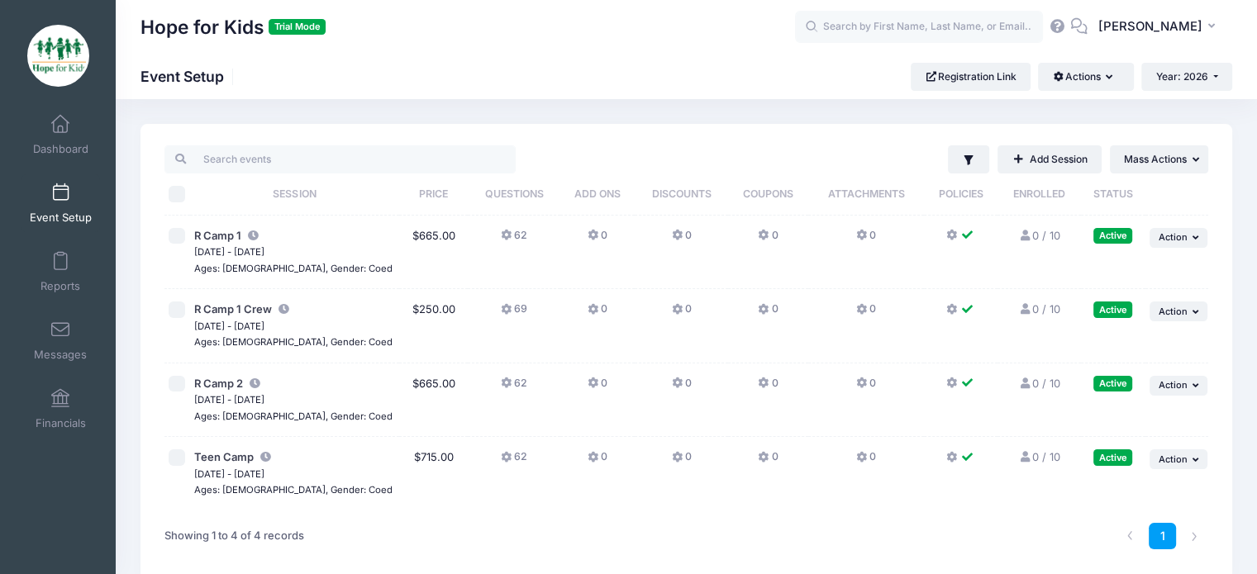
click at [501, 234] on button "62" at bounding box center [514, 240] width 26 height 24
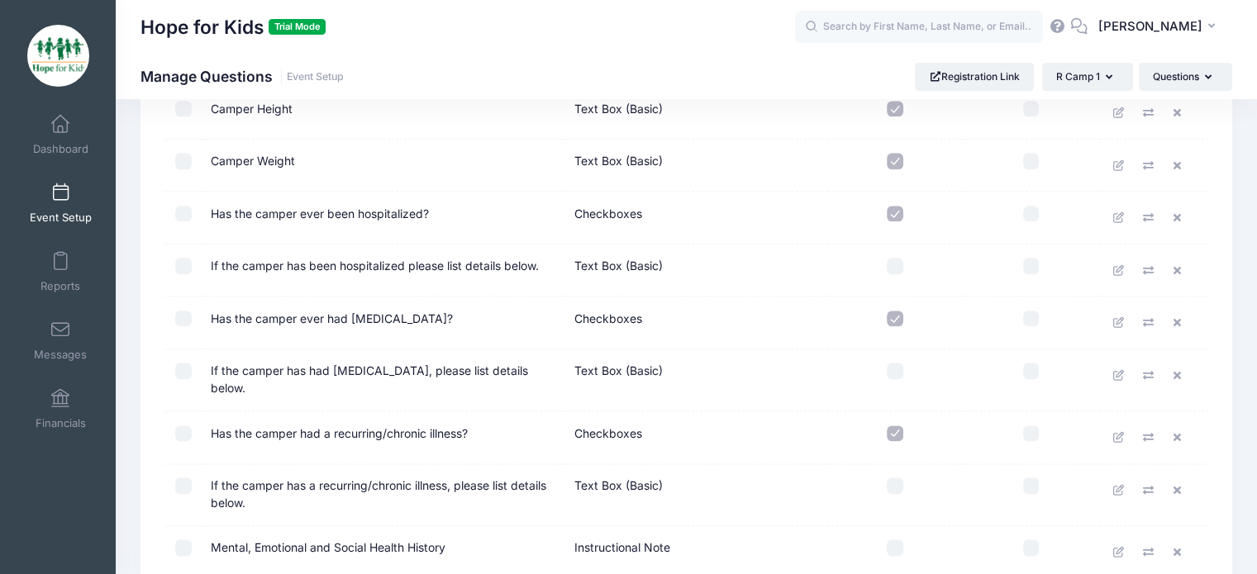
scroll to position [1570, 0]
